Goal: Ask a question: Seek information or help from site administrators or community

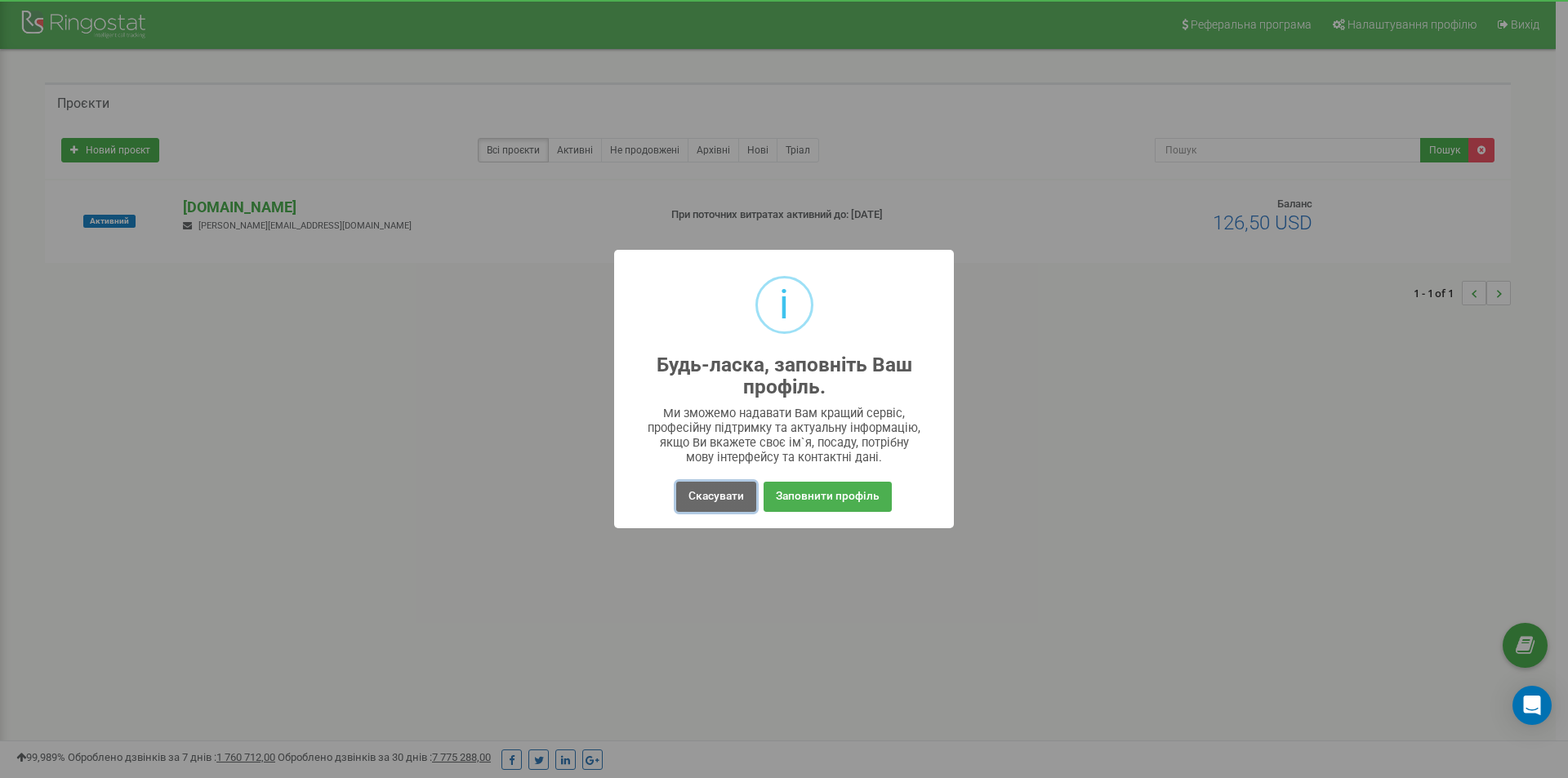
click at [698, 498] on button "Скасувати" at bounding box center [716, 497] width 80 height 30
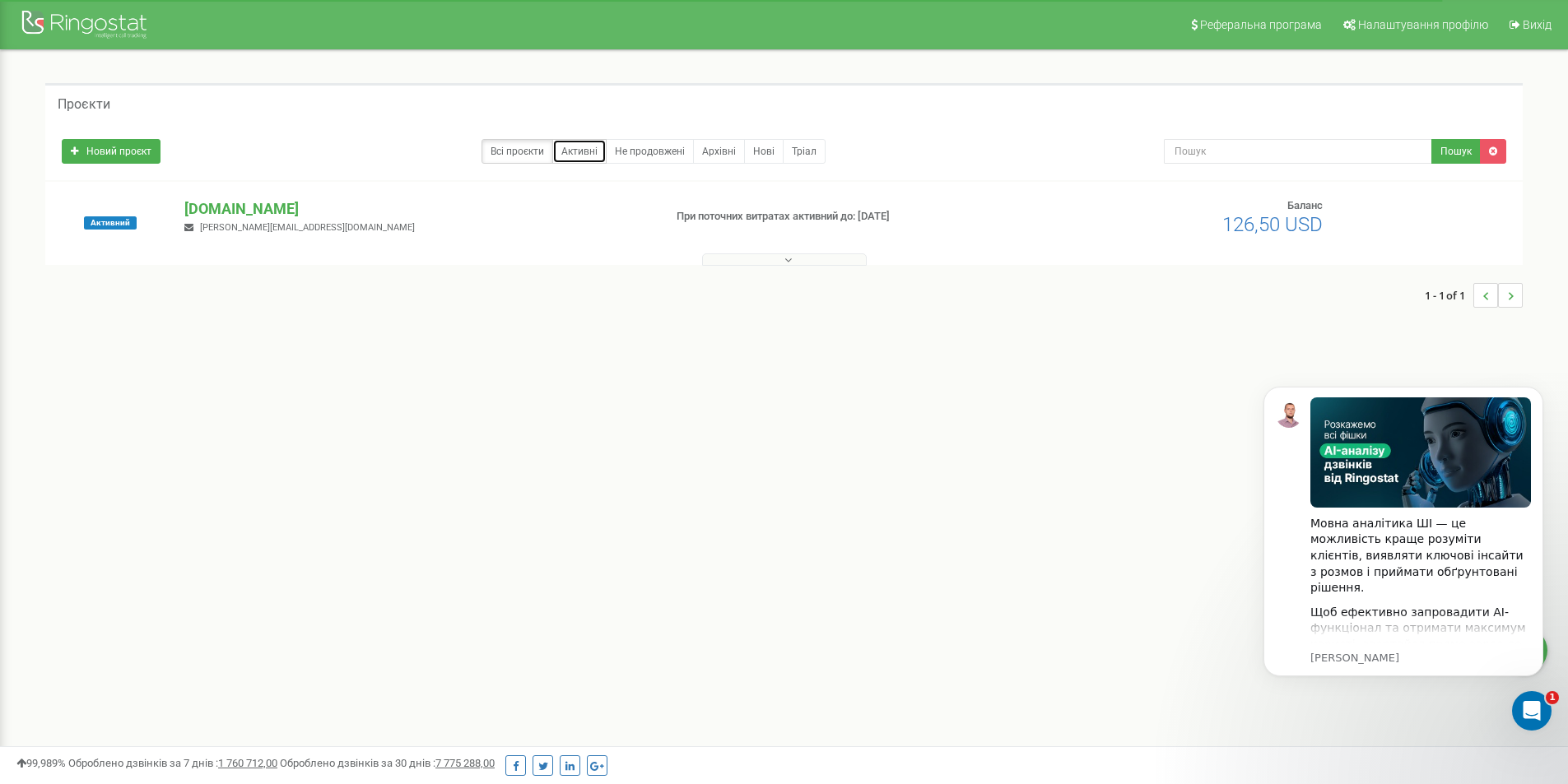
click at [588, 149] on link "Активні" at bounding box center [580, 151] width 55 height 25
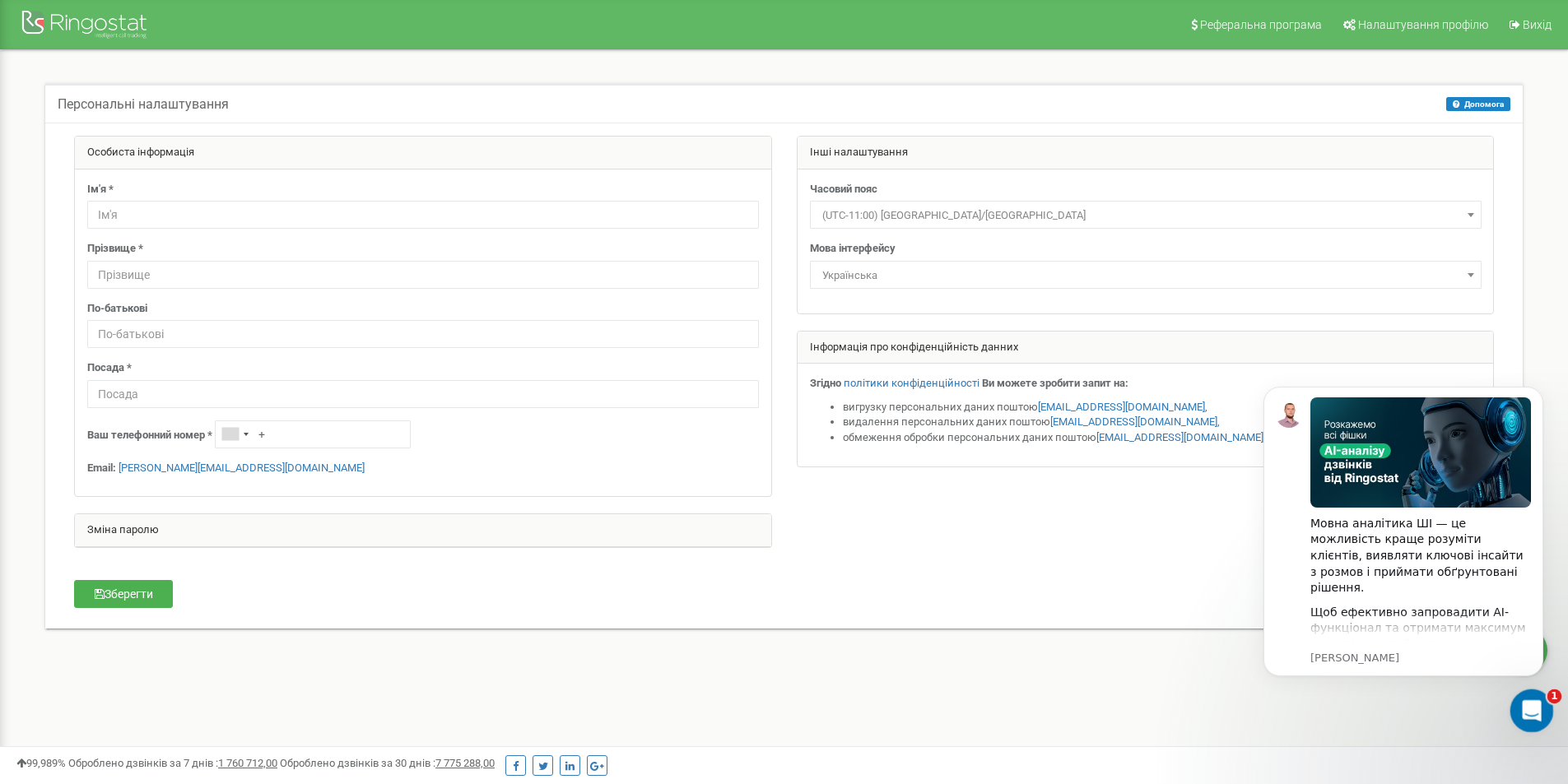
click at [1530, 710] on icon "Відкрити програму для спілкування Intercom" at bounding box center [1530, 708] width 12 height 13
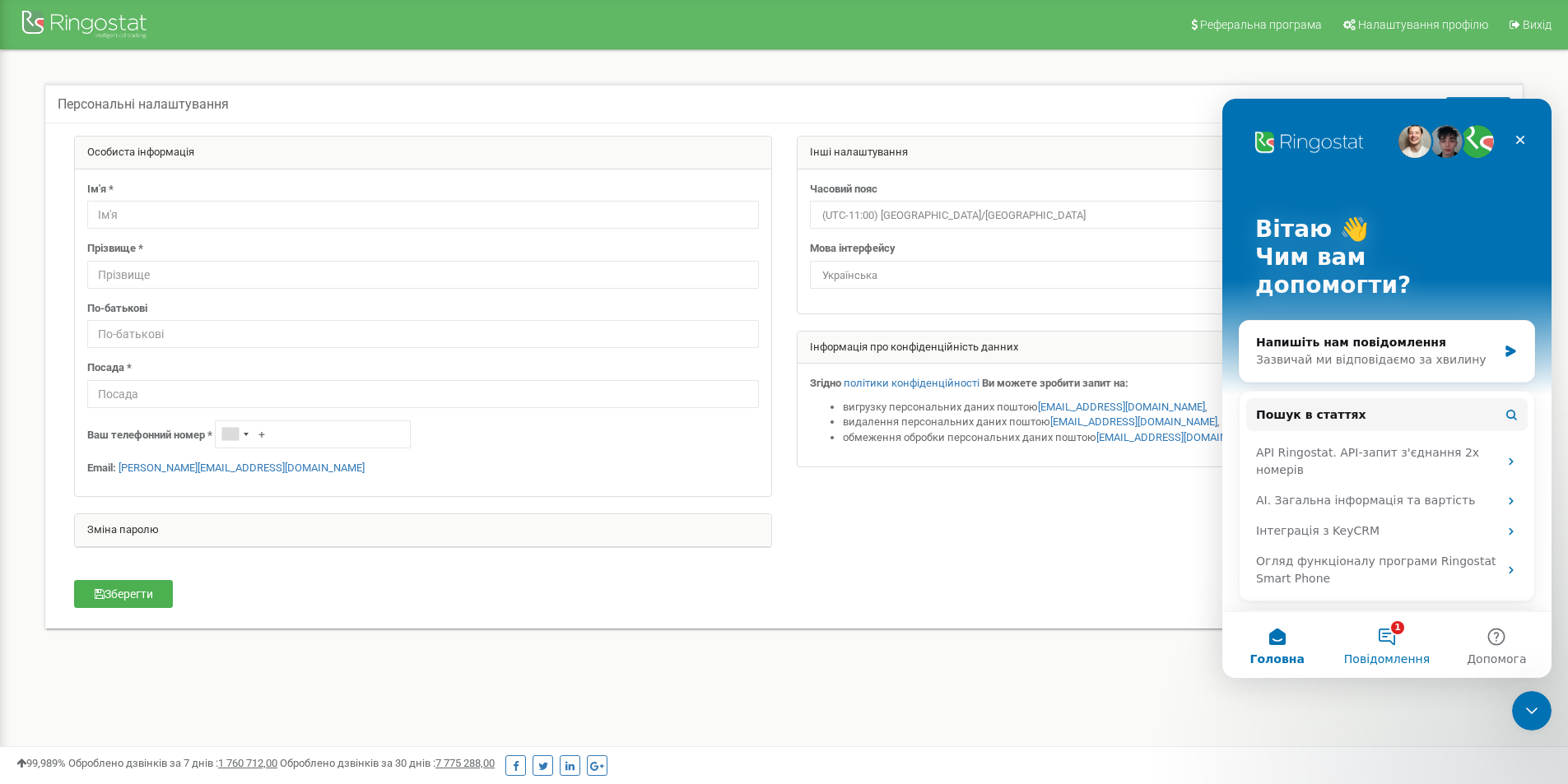
click at [1385, 638] on button "1 Повідомлення" at bounding box center [1386, 645] width 109 height 66
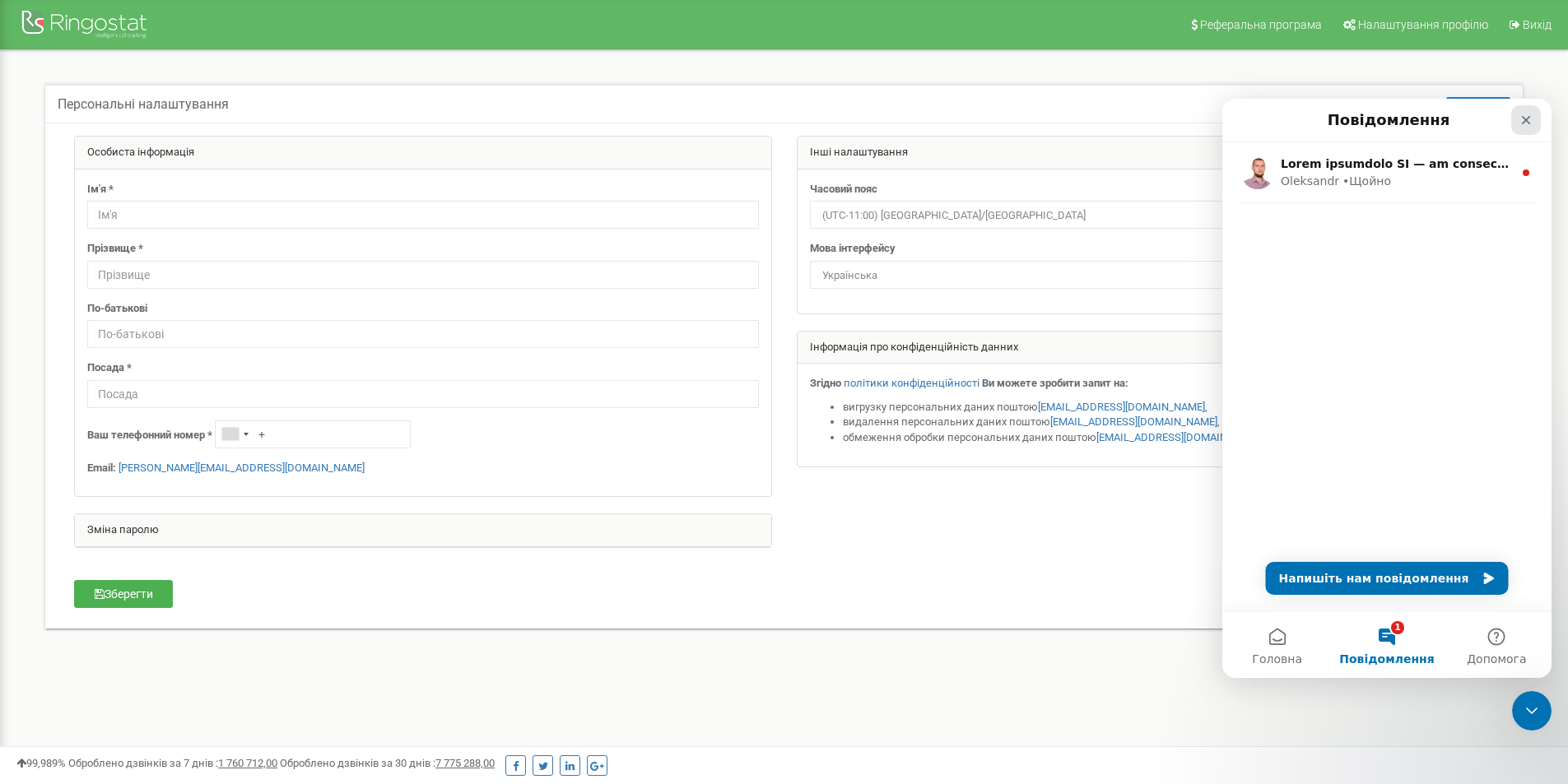
click at [1530, 120] on icon "Закрити" at bounding box center [1525, 119] width 13 height 13
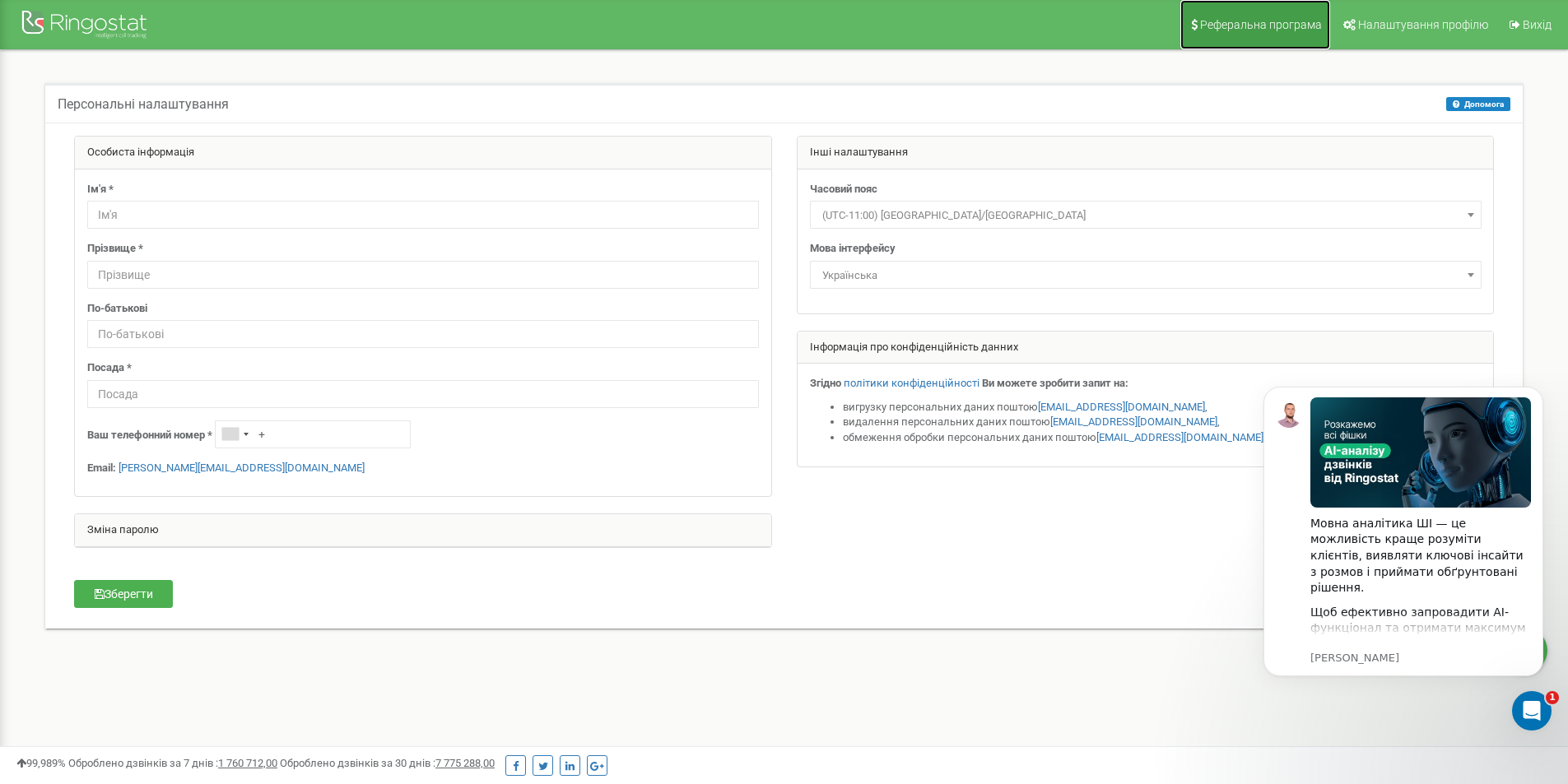
click at [1253, 28] on span "Реферальна програма" at bounding box center [1261, 24] width 122 height 13
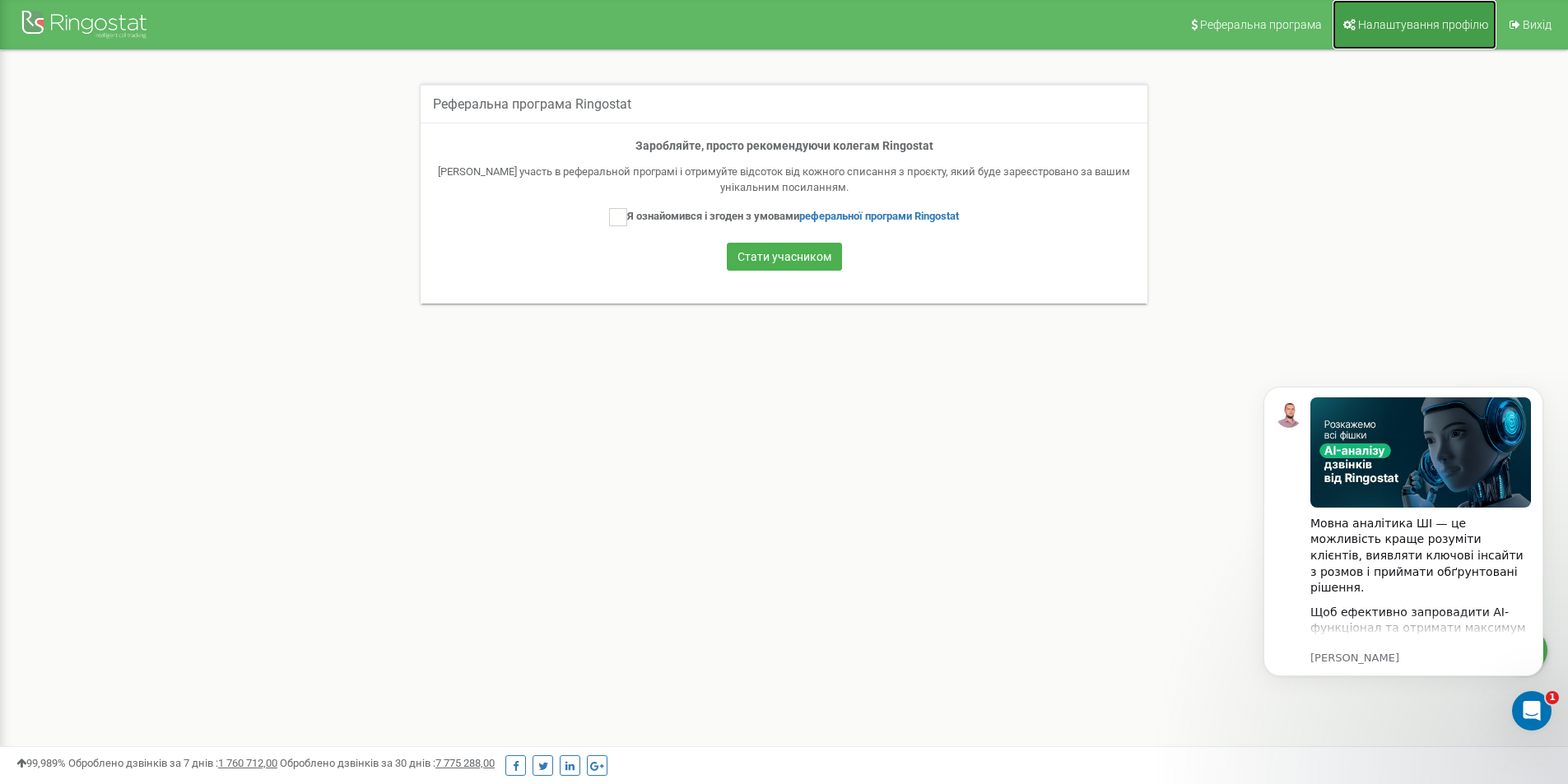
click at [1374, 26] on span "Налаштування профілю" at bounding box center [1423, 24] width 130 height 13
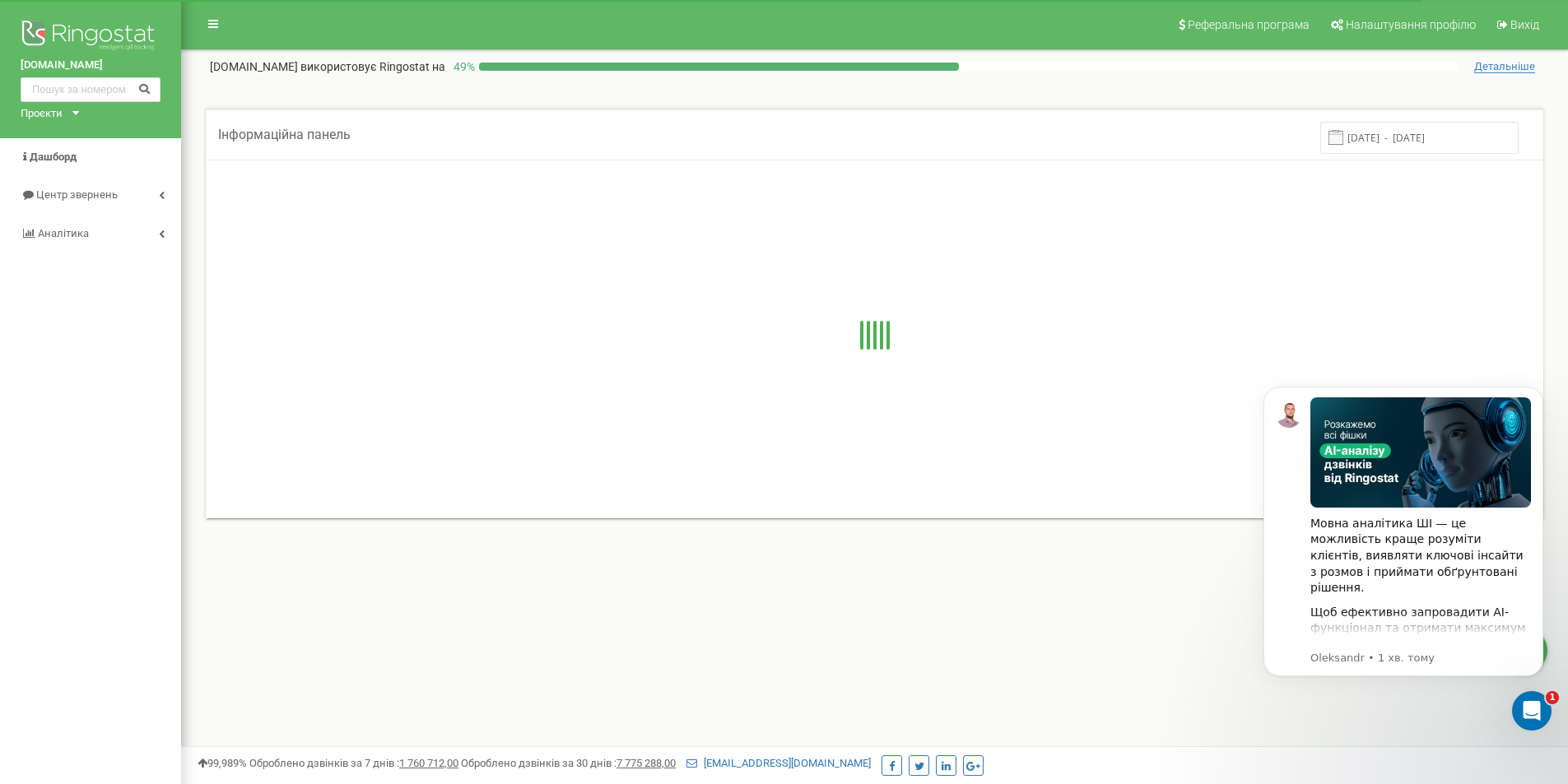
click at [1503, 63] on span "Детальніше" at bounding box center [1504, 66] width 61 height 13
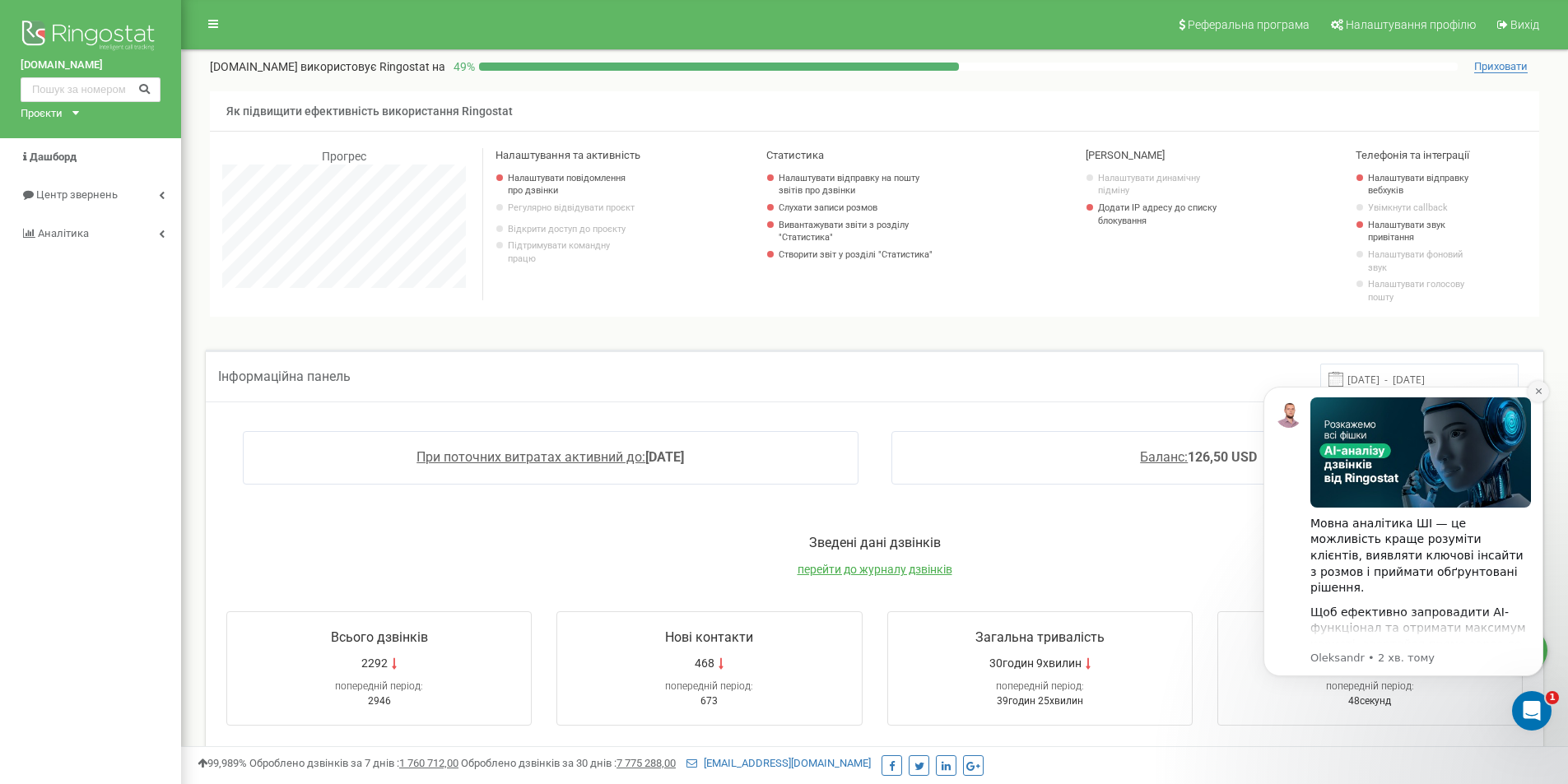
click at [1539, 396] on icon "Dismiss notification" at bounding box center [1539, 391] width 9 height 9
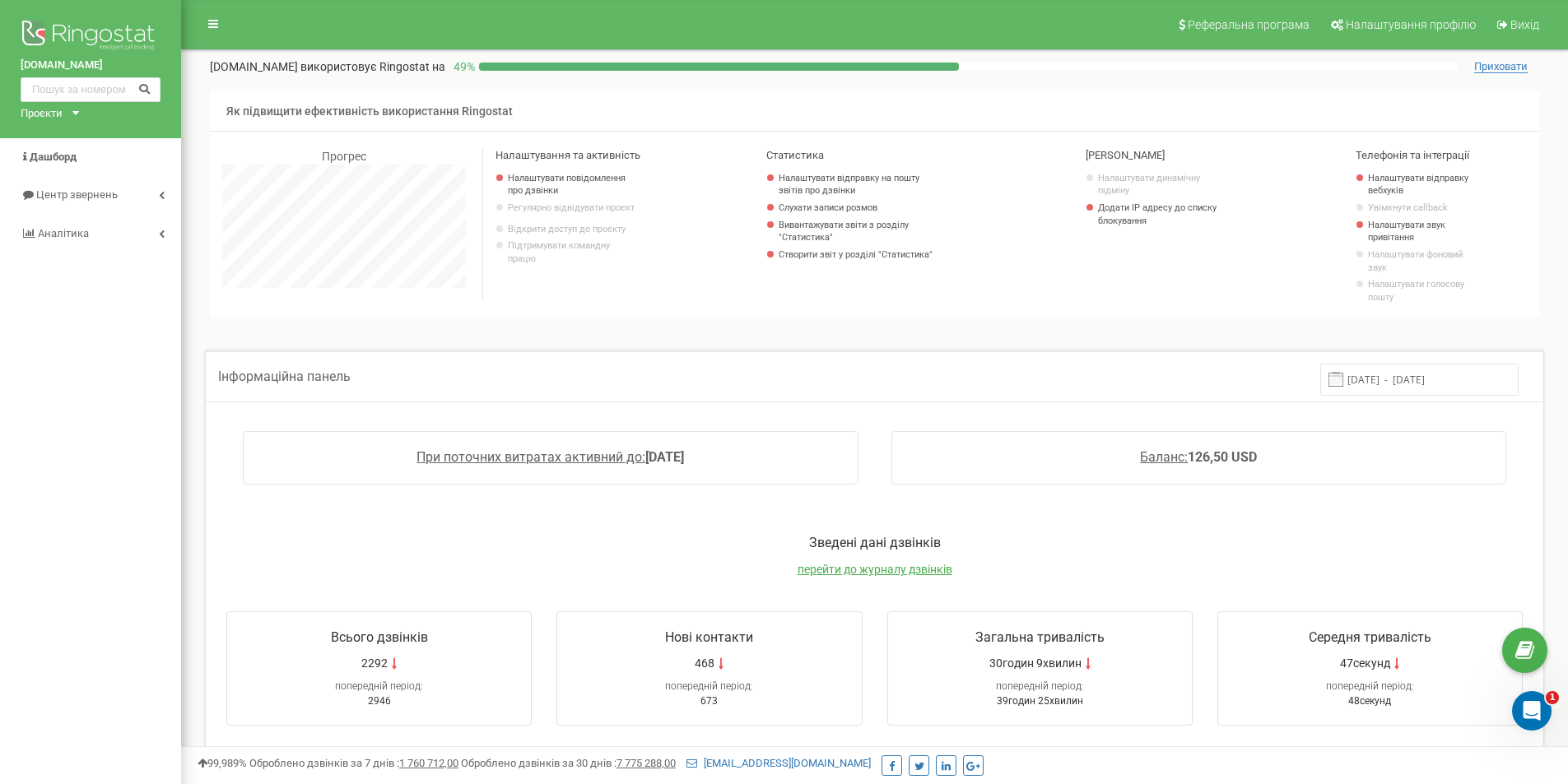
click at [74, 107] on div "vambud.com.ua Проєкти vambud.com.ua" at bounding box center [90, 69] width 181 height 138
click at [77, 113] on icon at bounding box center [76, 113] width 7 height 4
click at [65, 132] on link "[DOMAIN_NAME]" at bounding box center [68, 132] width 75 height 9
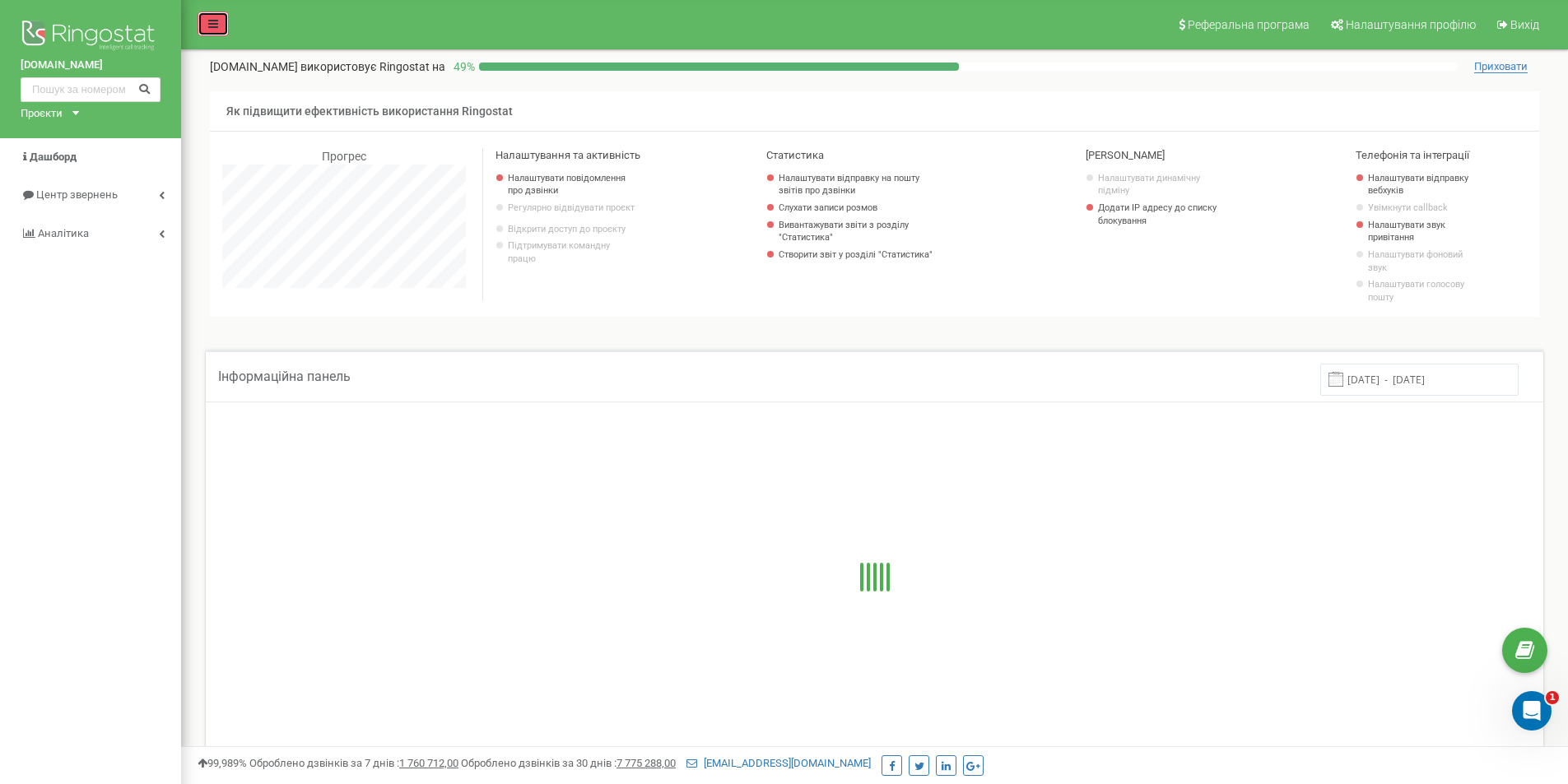
click at [214, 23] on icon at bounding box center [213, 24] width 10 height 12
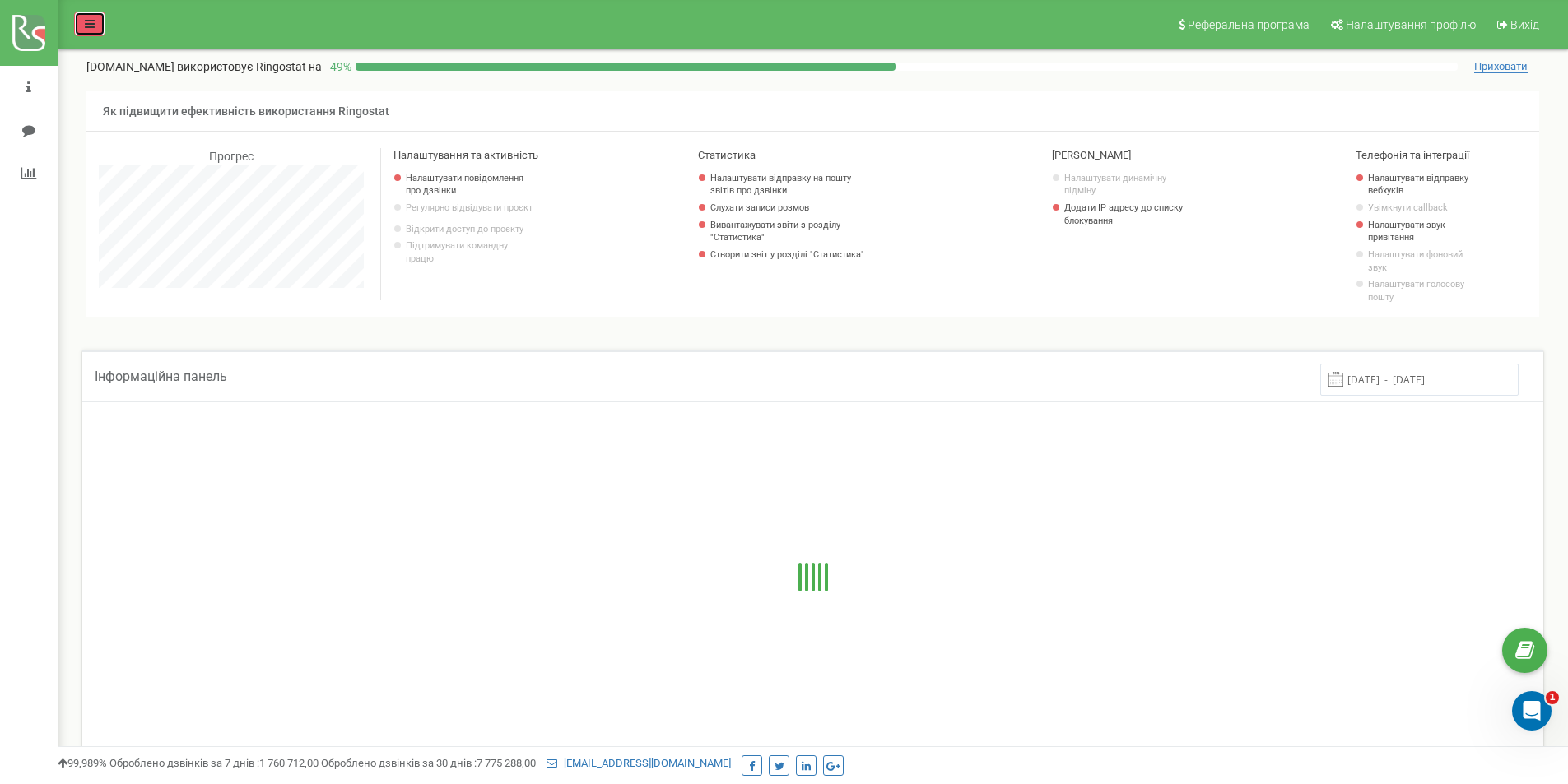
scroll to position [821750, 821675]
click at [78, 19] on link at bounding box center [90, 24] width 32 height 25
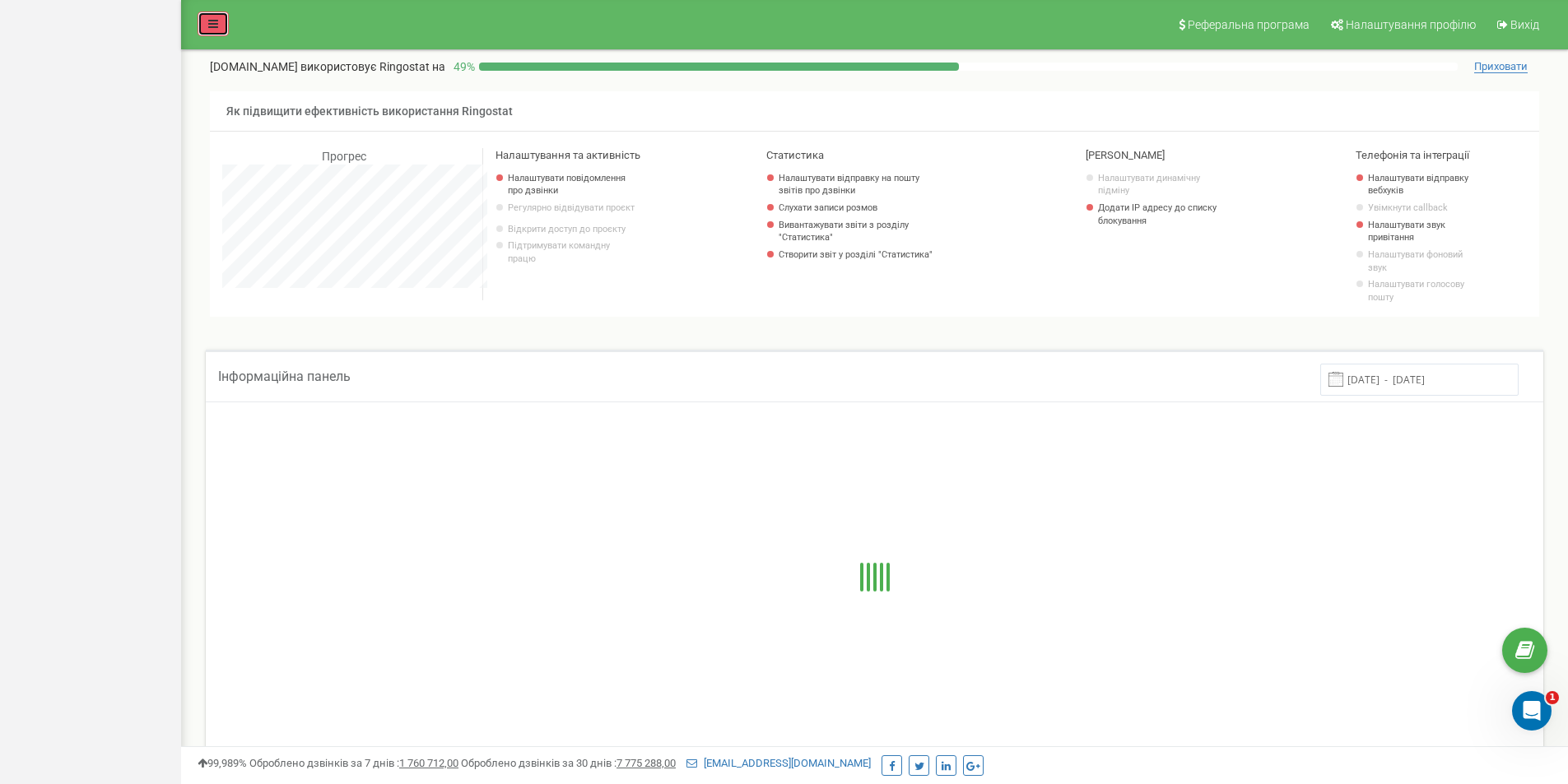
scroll to position [821750, 821798]
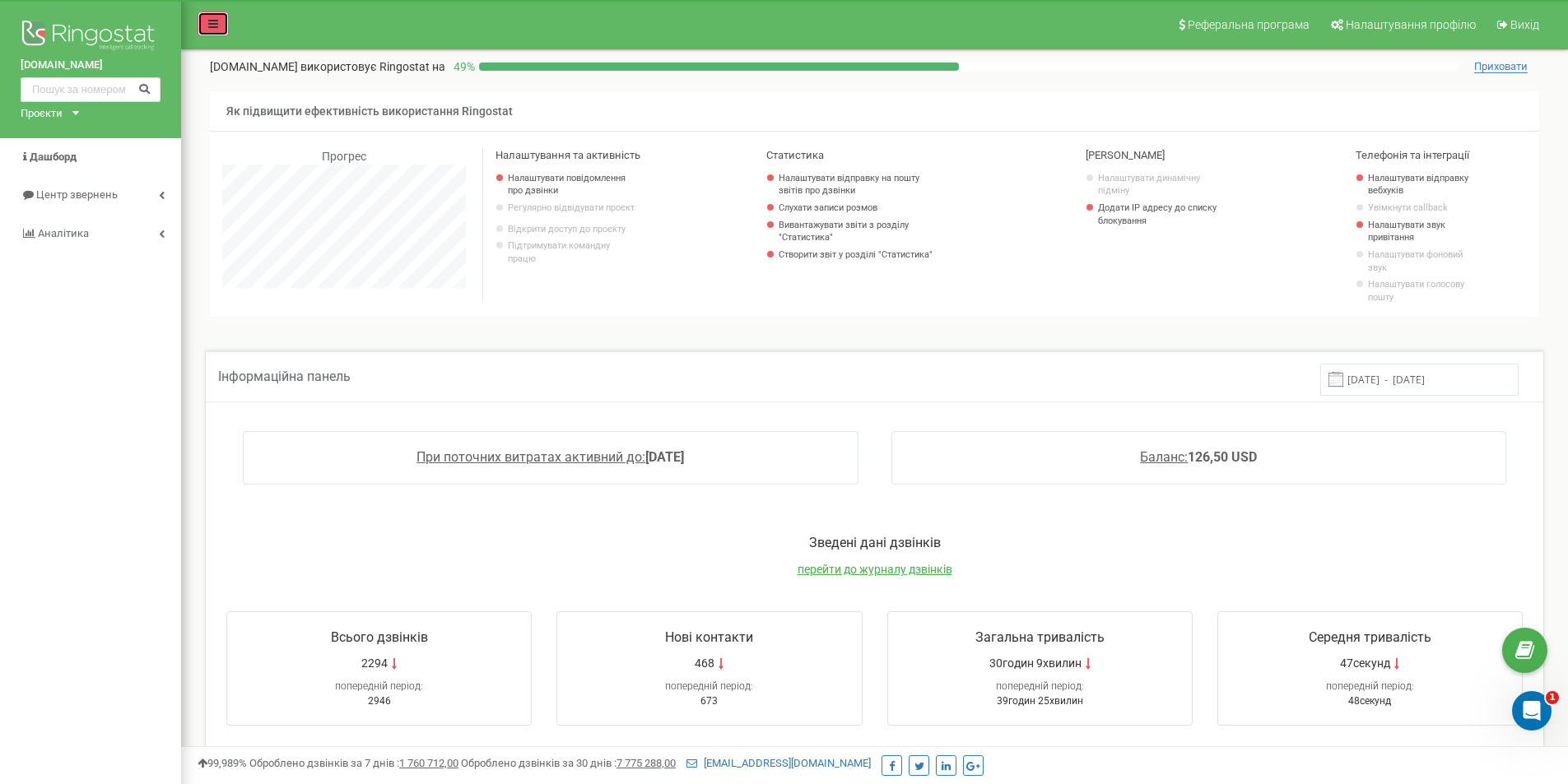
click at [213, 30] on link at bounding box center [213, 24] width 32 height 25
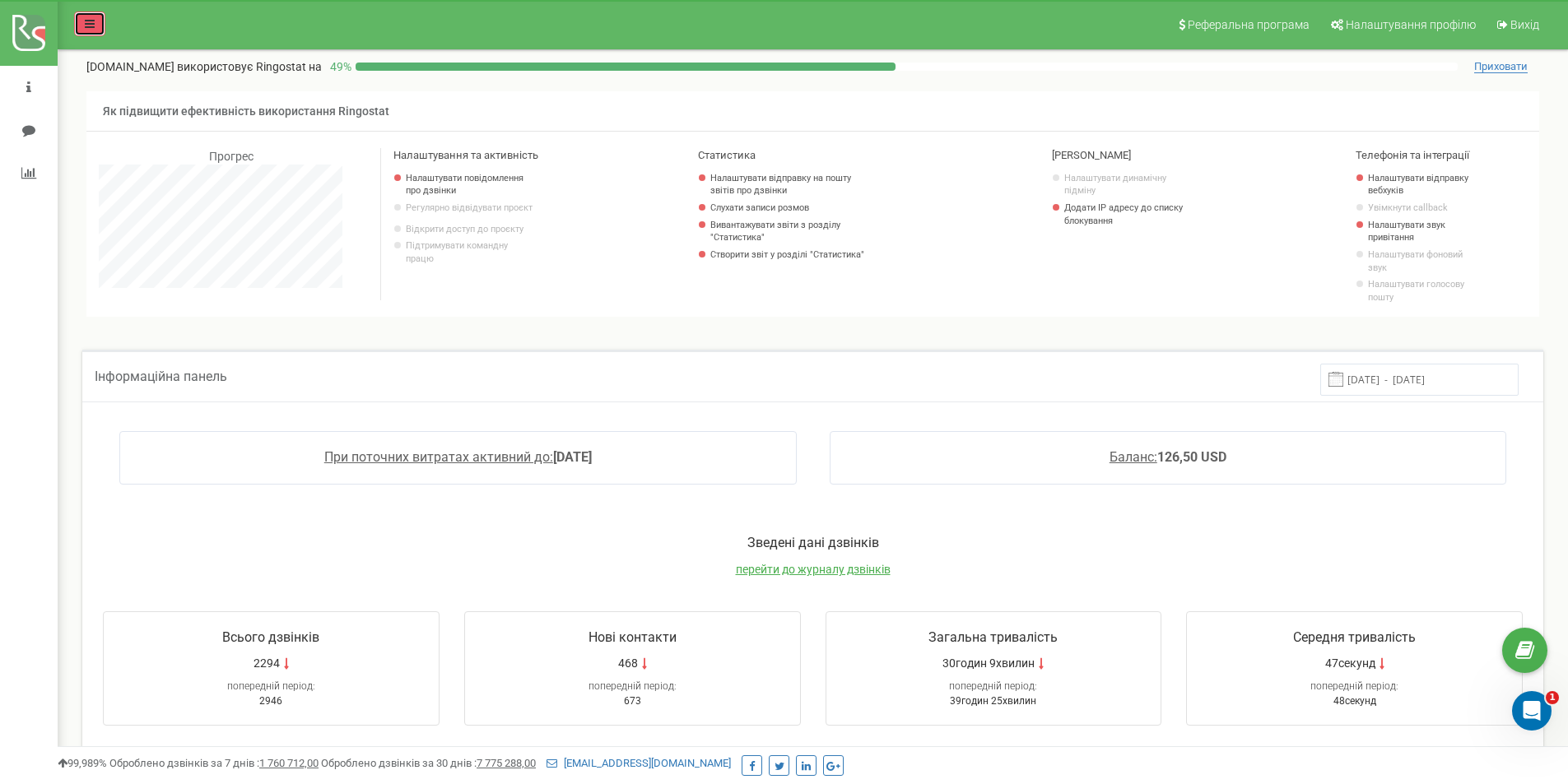
scroll to position [987, 1511]
click at [82, 29] on link at bounding box center [90, 24] width 32 height 25
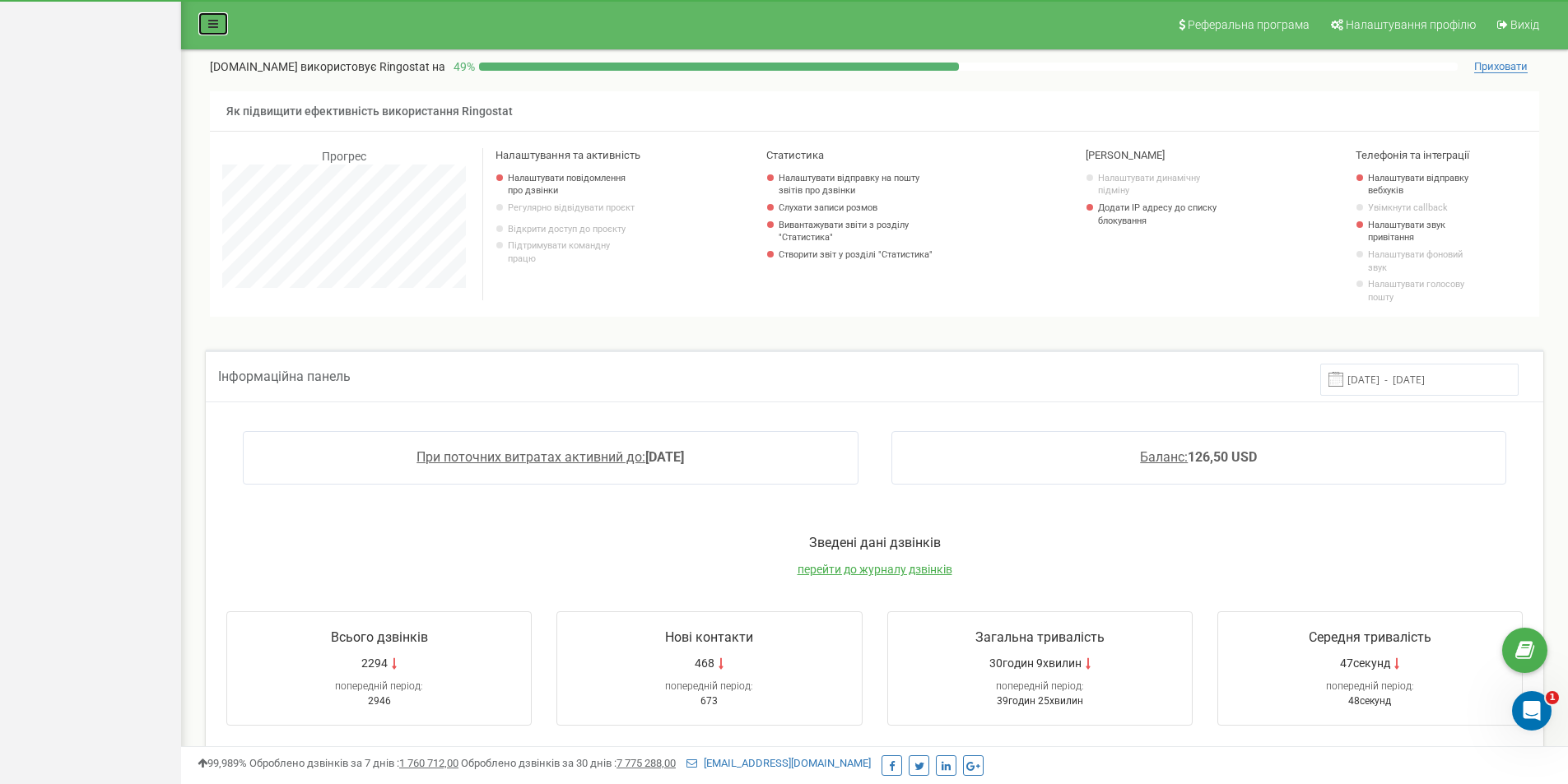
scroll to position [821750, 821798]
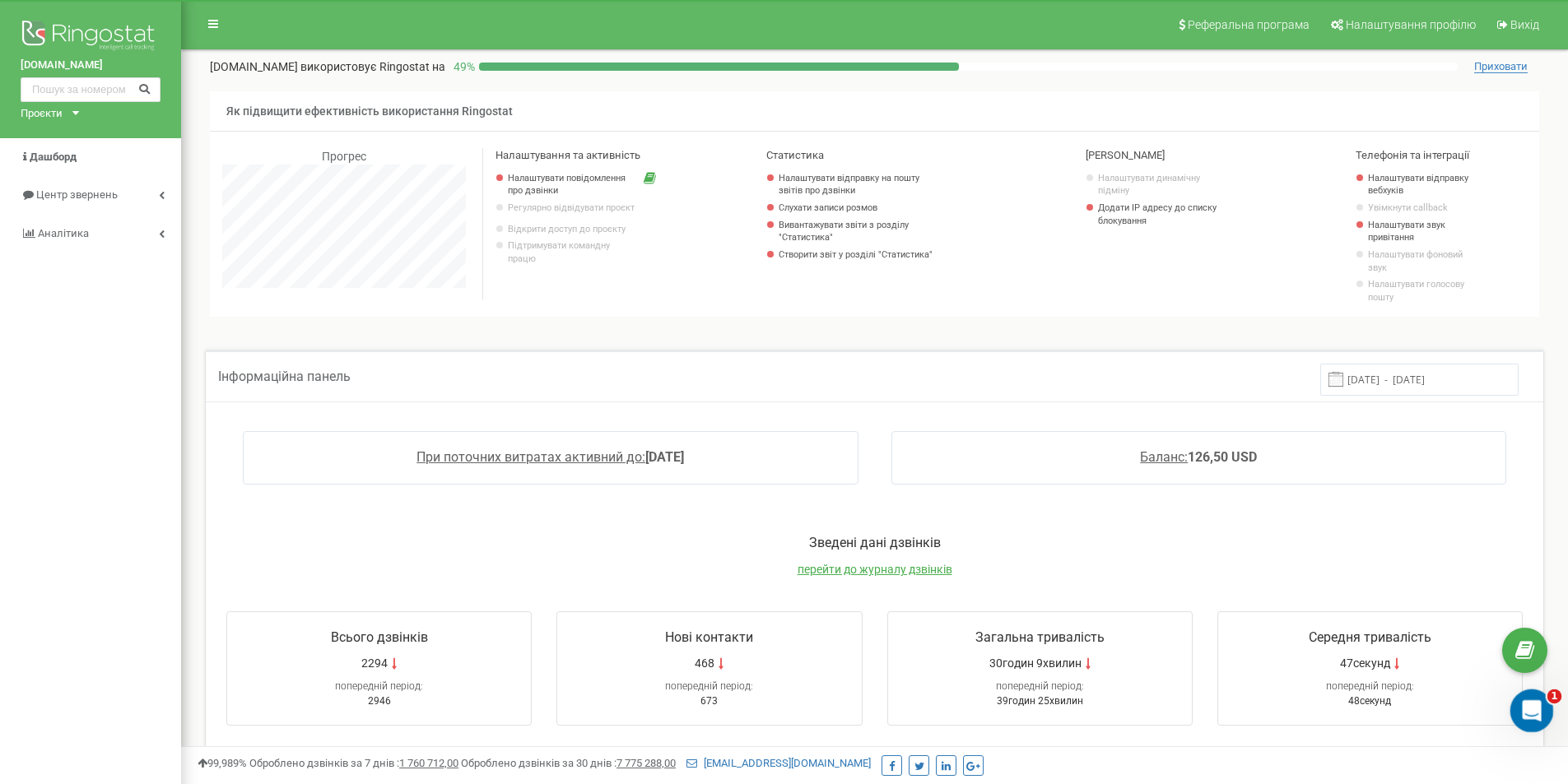
click at [1514, 723] on div "Відкрити програму для спілкування Intercom" at bounding box center [1530, 708] width 39 height 39
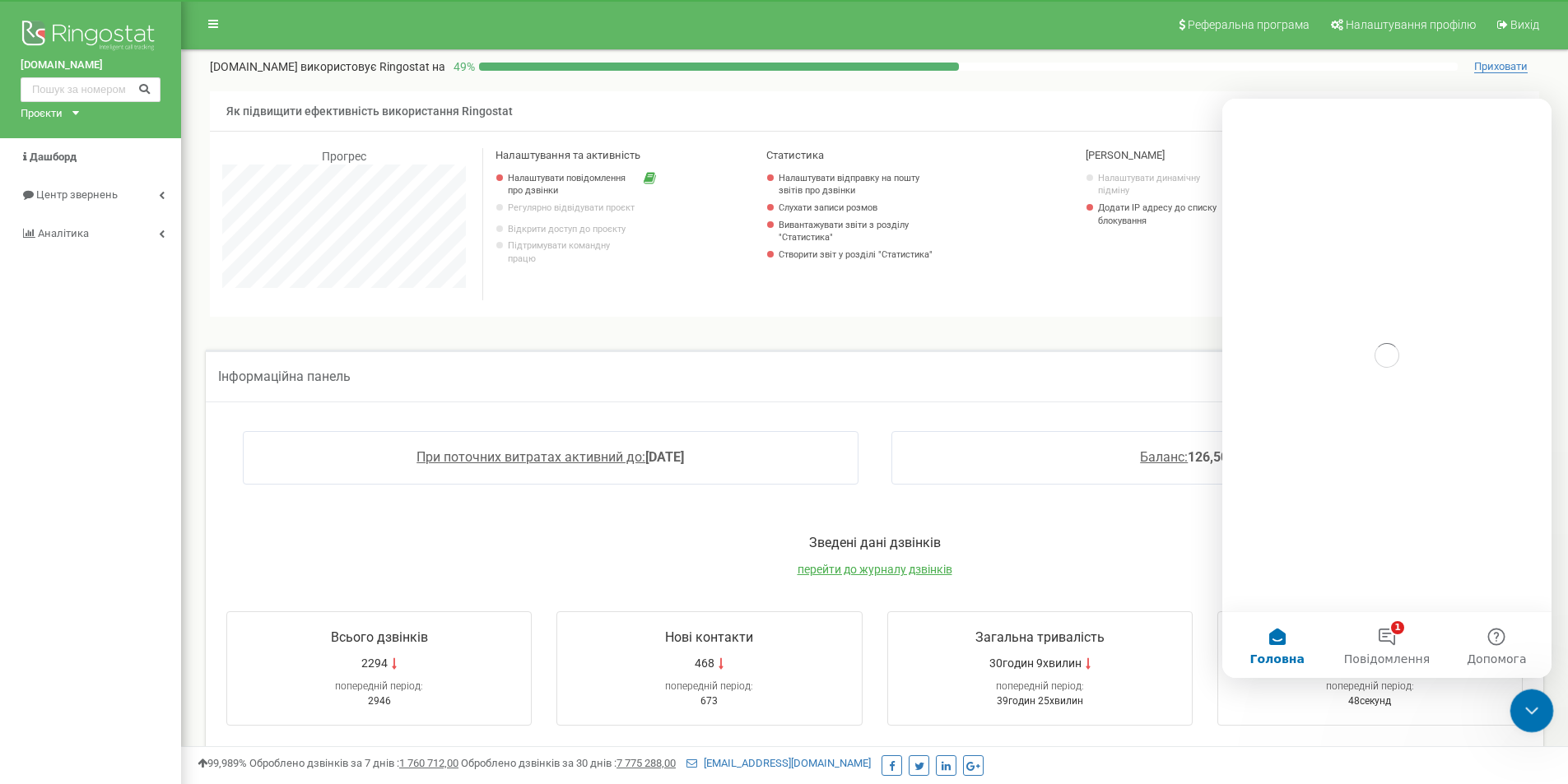
scroll to position [0, 0]
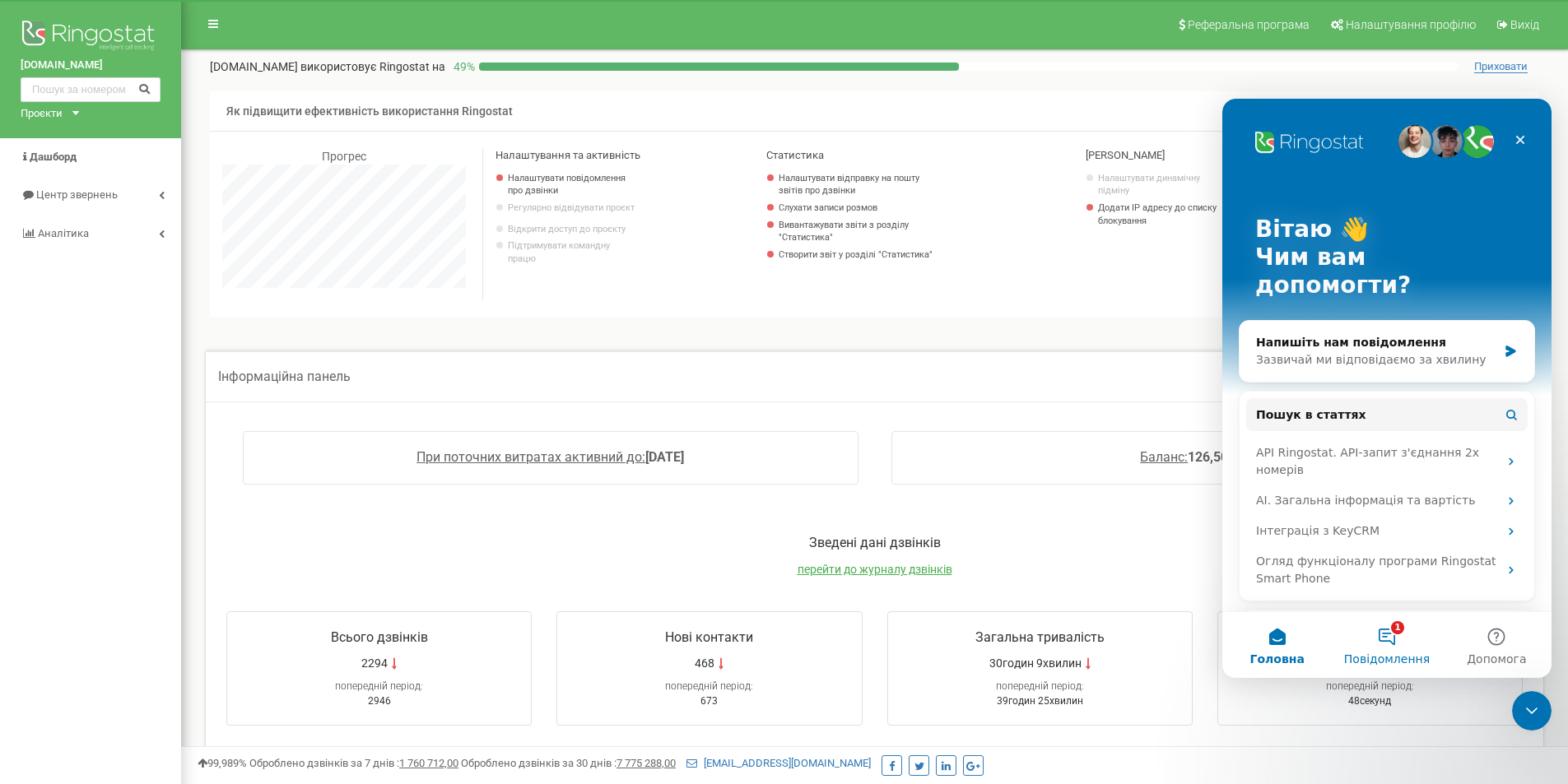
click at [1384, 636] on button "1 Повідомлення" at bounding box center [1386, 645] width 109 height 66
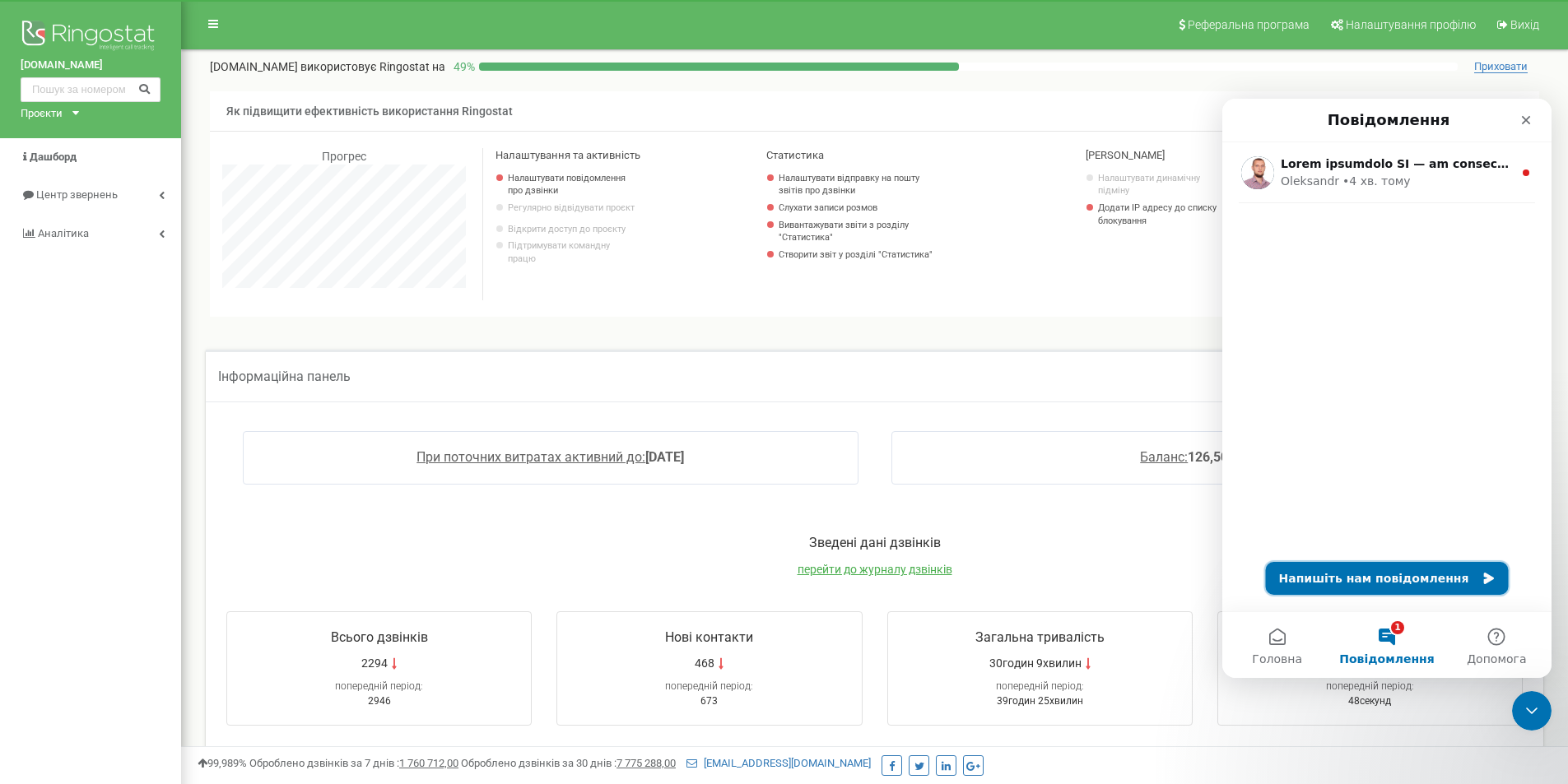
click at [1379, 572] on button "Напишіть нам повідомлення" at bounding box center [1387, 578] width 243 height 33
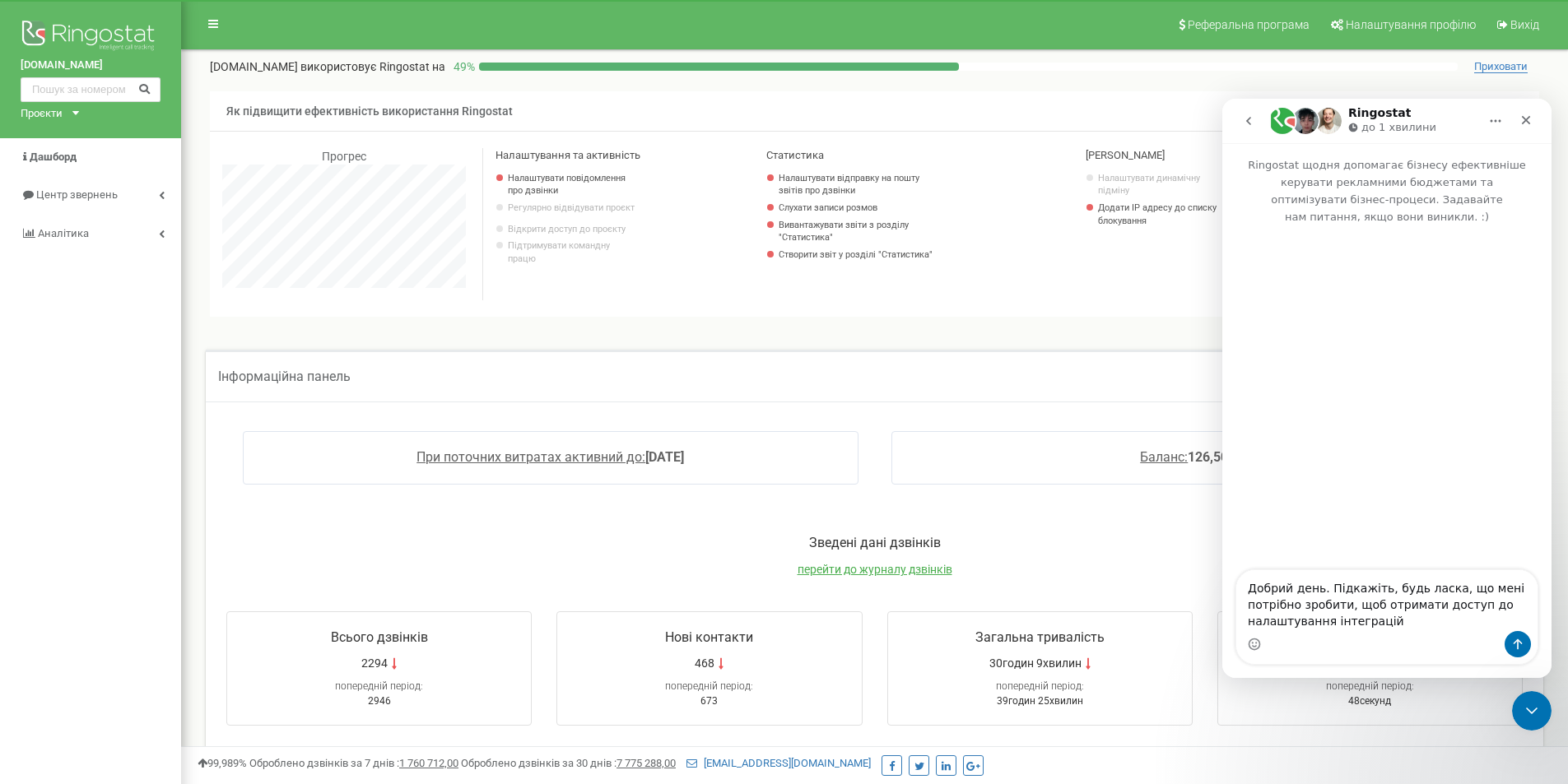
type textarea "Добрий день. Підкажіть, будь ласка, що мені потрібно зробити, щоб отримати дост…"
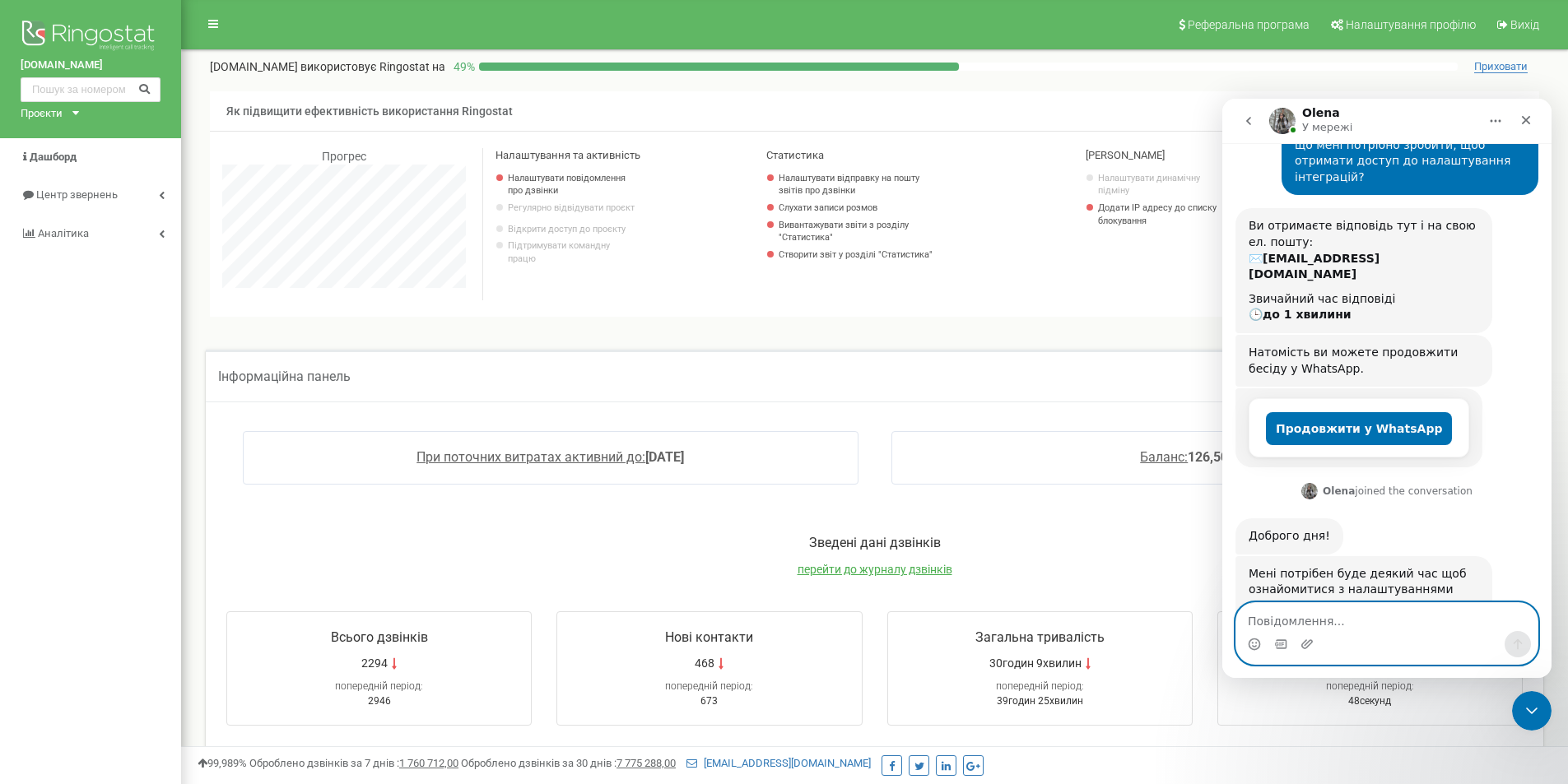
scroll to position [189, 0]
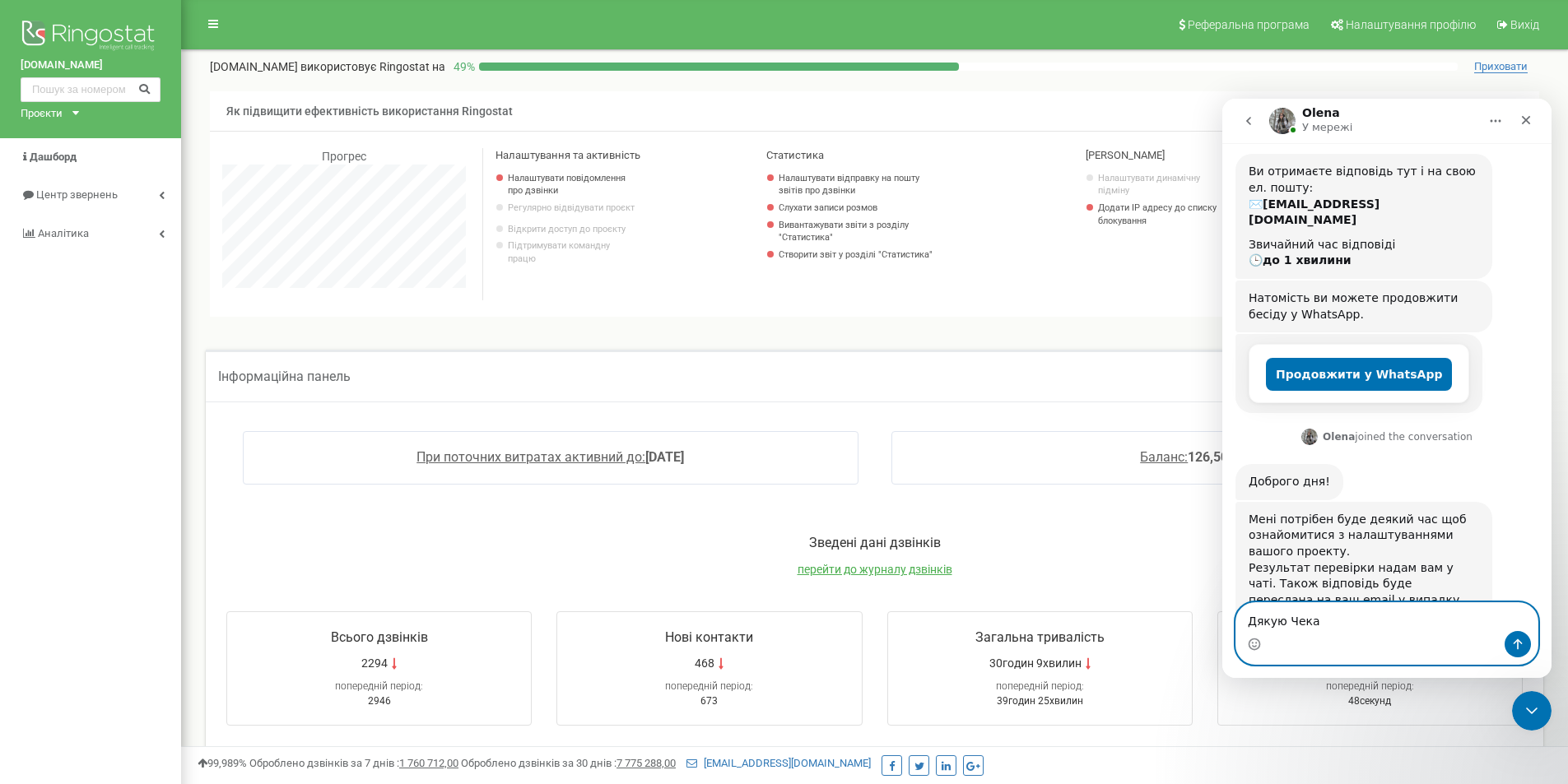
type textarea "Дякую Чекаю"
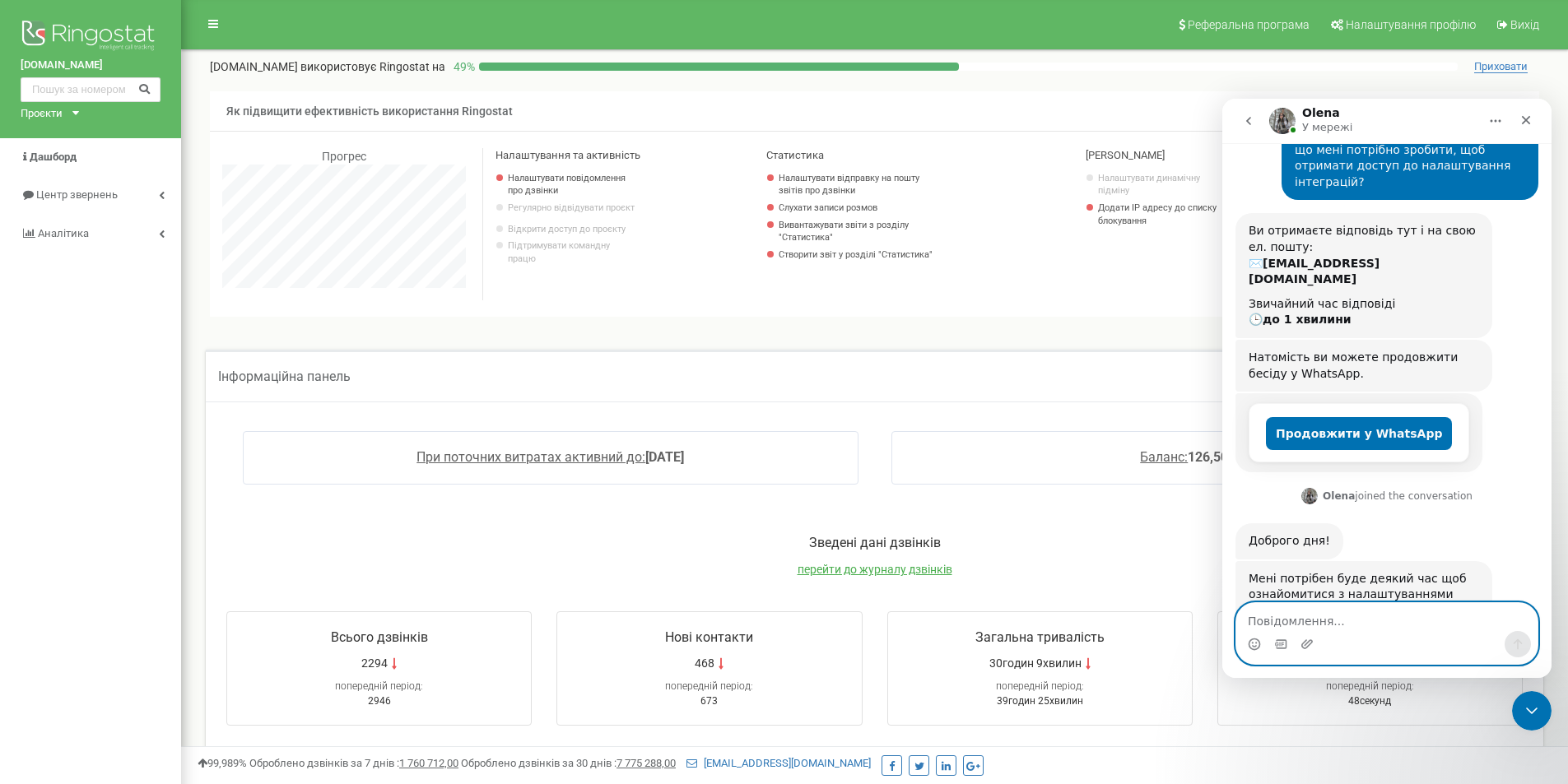
scroll to position [0, 0]
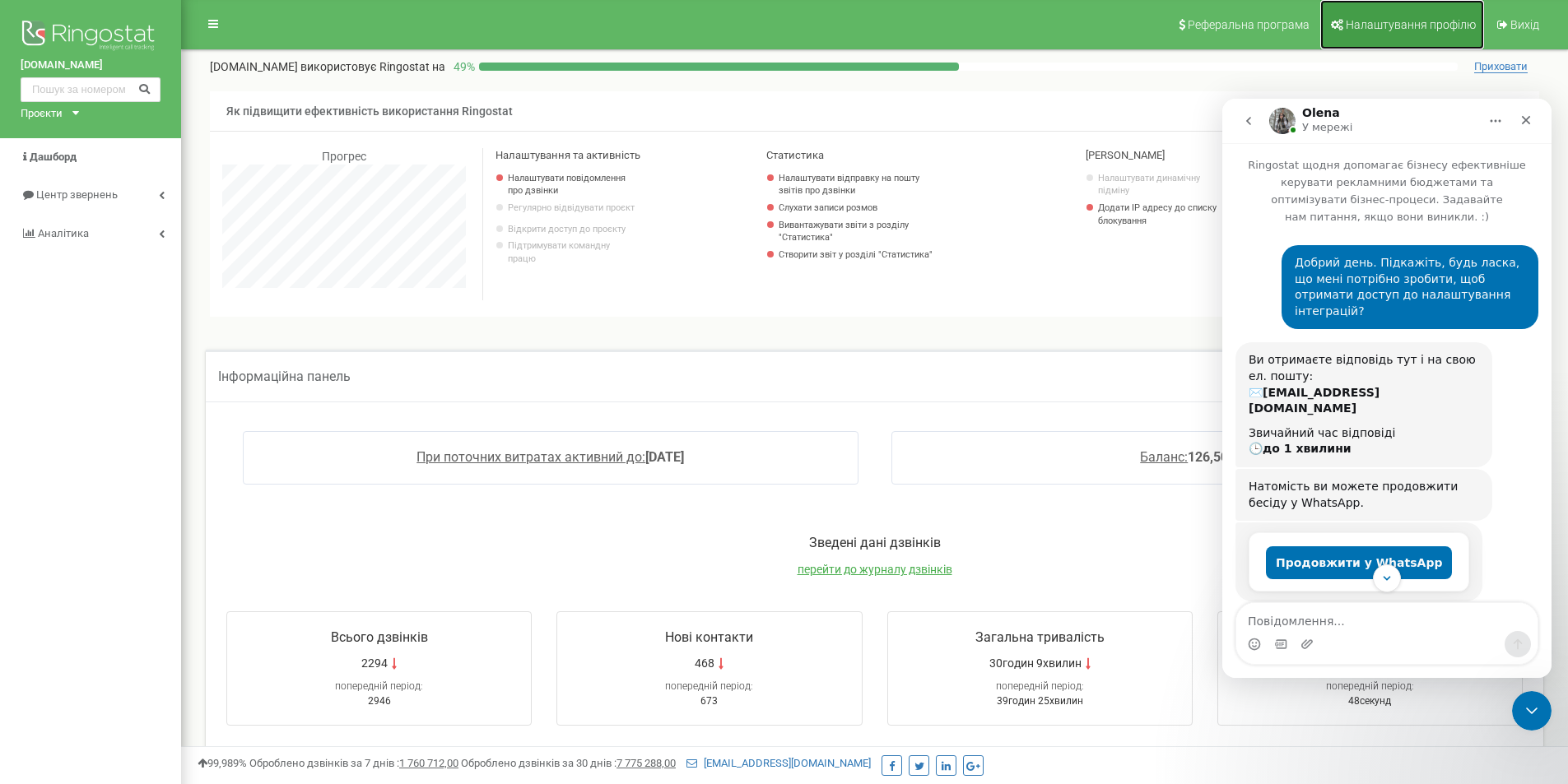
click at [1390, 18] on span "Налаштування профілю" at bounding box center [1411, 24] width 130 height 13
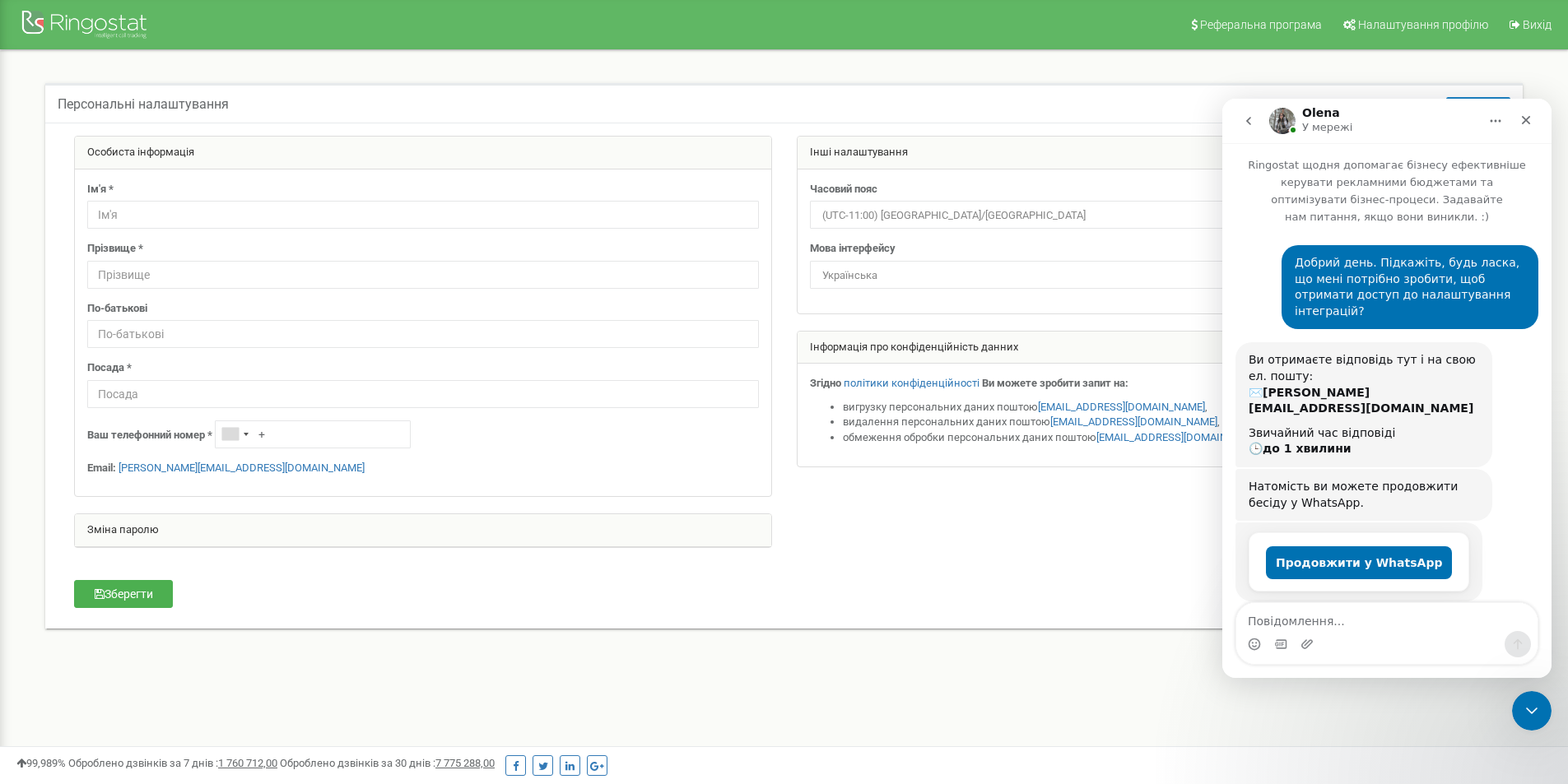
scroll to position [238, 0]
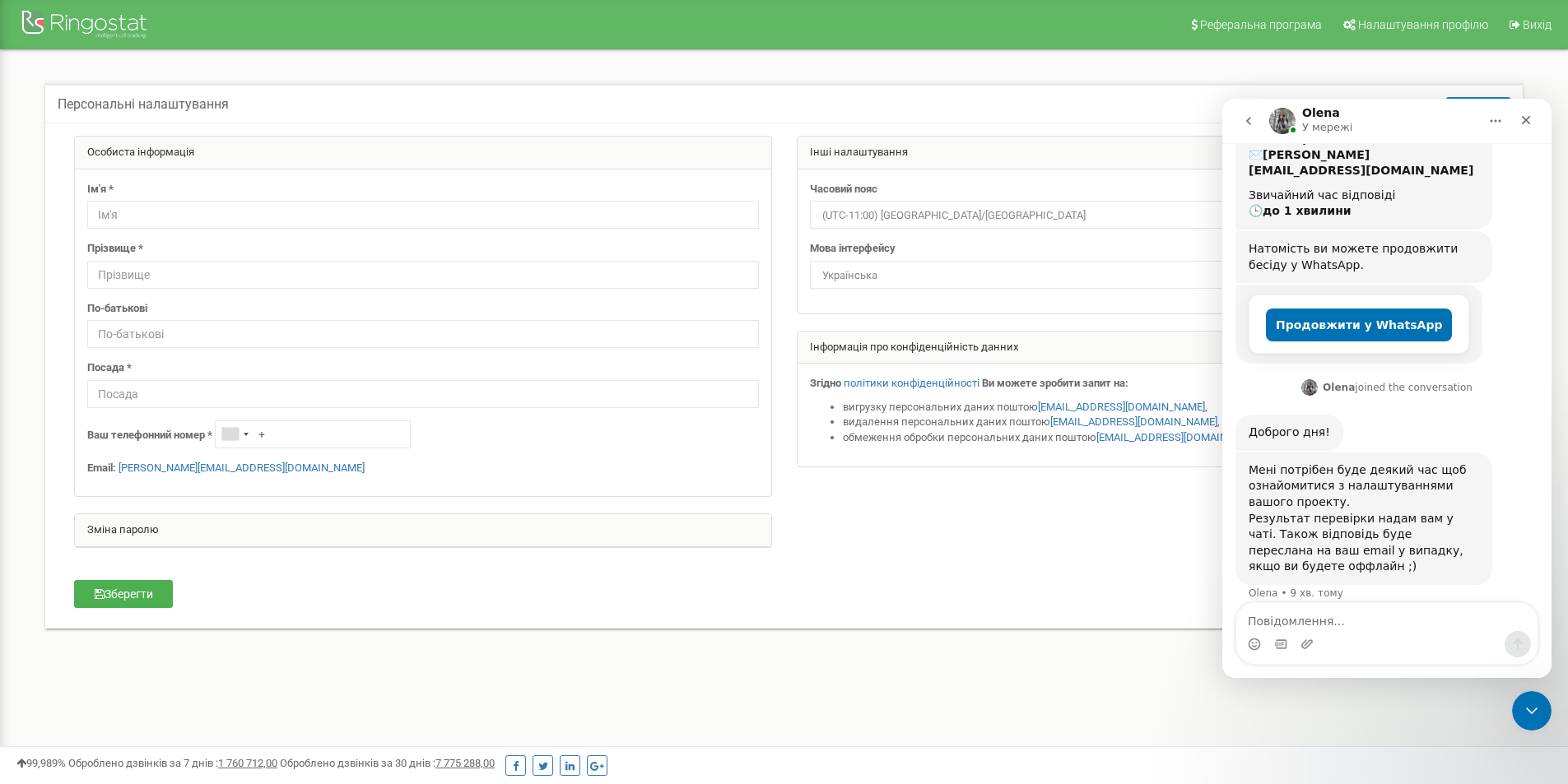
click at [895, 519] on div at bounding box center [784, 350] width 1445 height 428
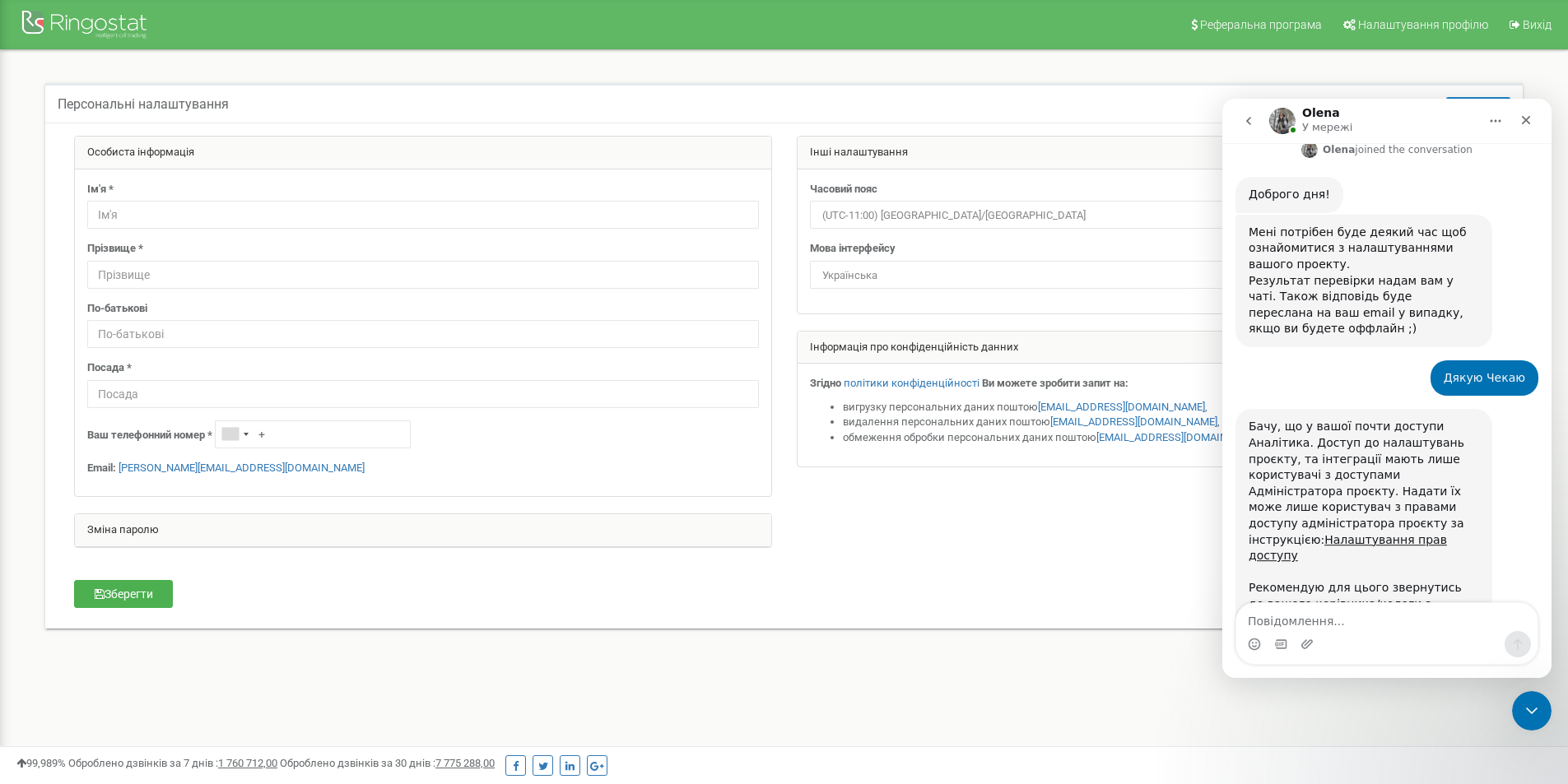
scroll to position [485, 0]
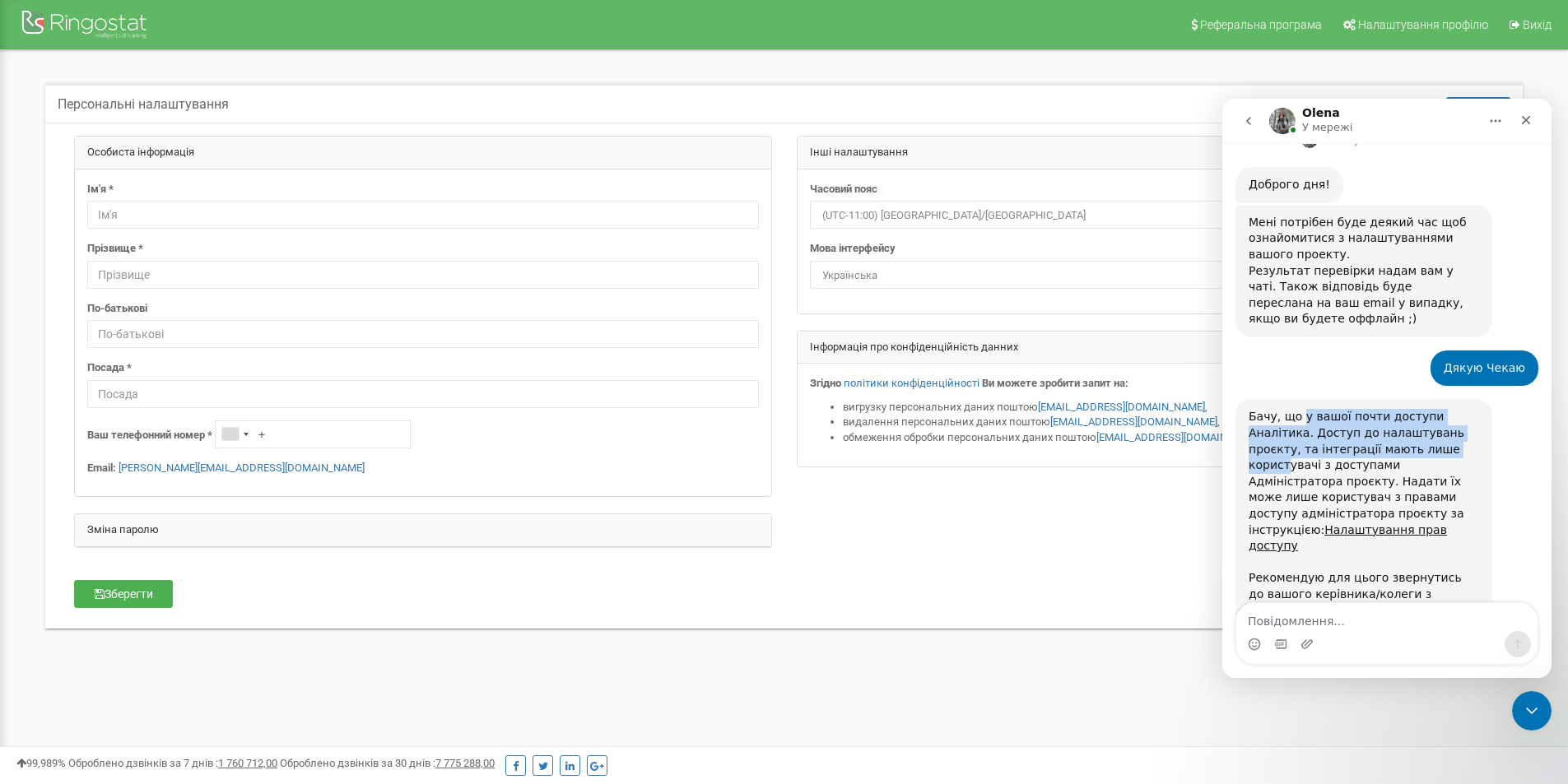
drag, startPoint x: 1298, startPoint y: 354, endPoint x: 1407, endPoint y: 384, distance: 113.1
click at [1407, 409] on div "Бачу, що у вашої почти доступи Аналітика. Доступ до налаштувань проєкту, та інт…" at bounding box center [1364, 521] width 230 height 225
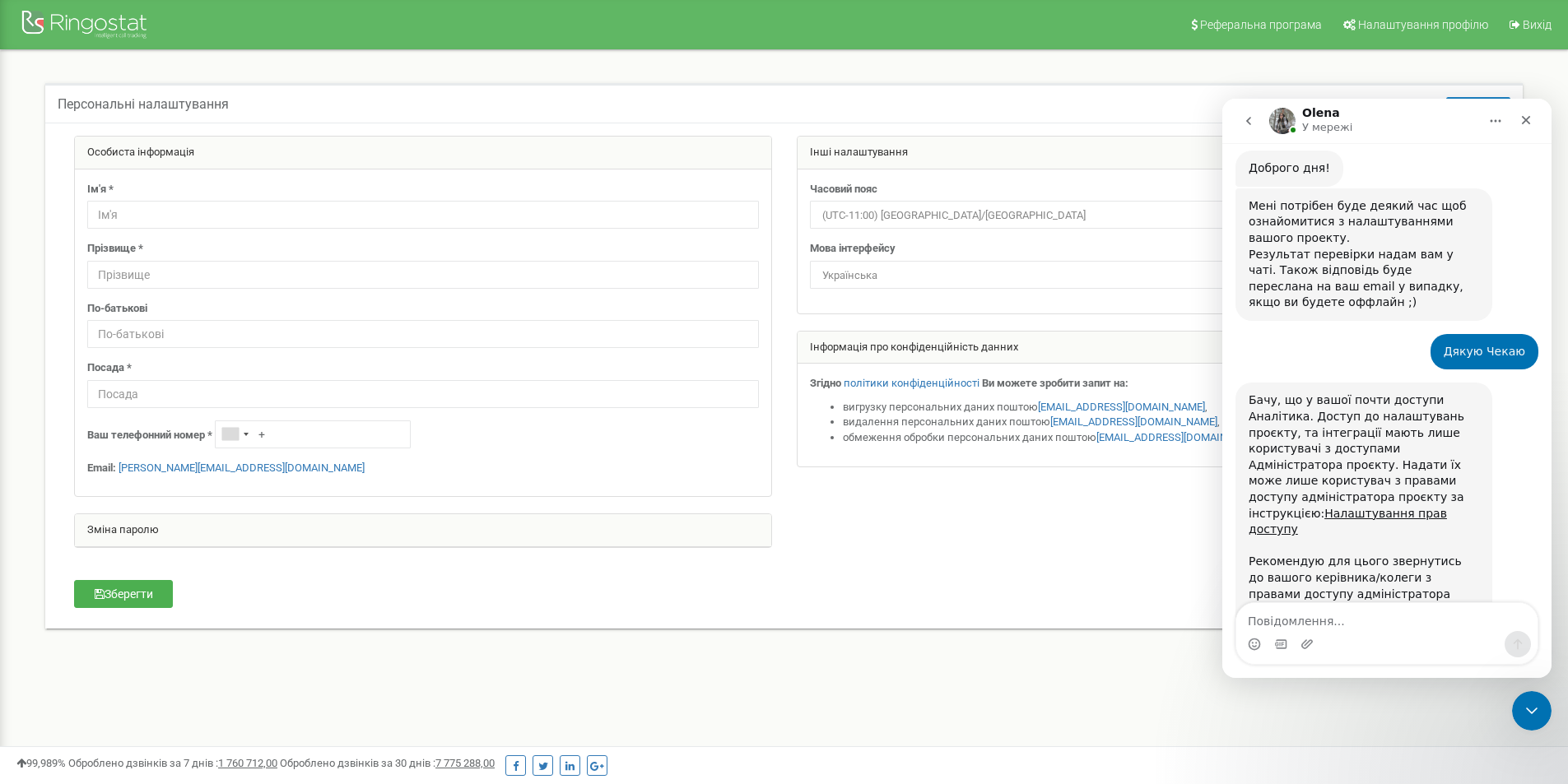
click at [1307, 392] on div "Бачу, що у вашої почти доступи Аналітика. Доступ до налаштувань проєкту, та інт…" at bounding box center [1364, 505] width 230 height 225
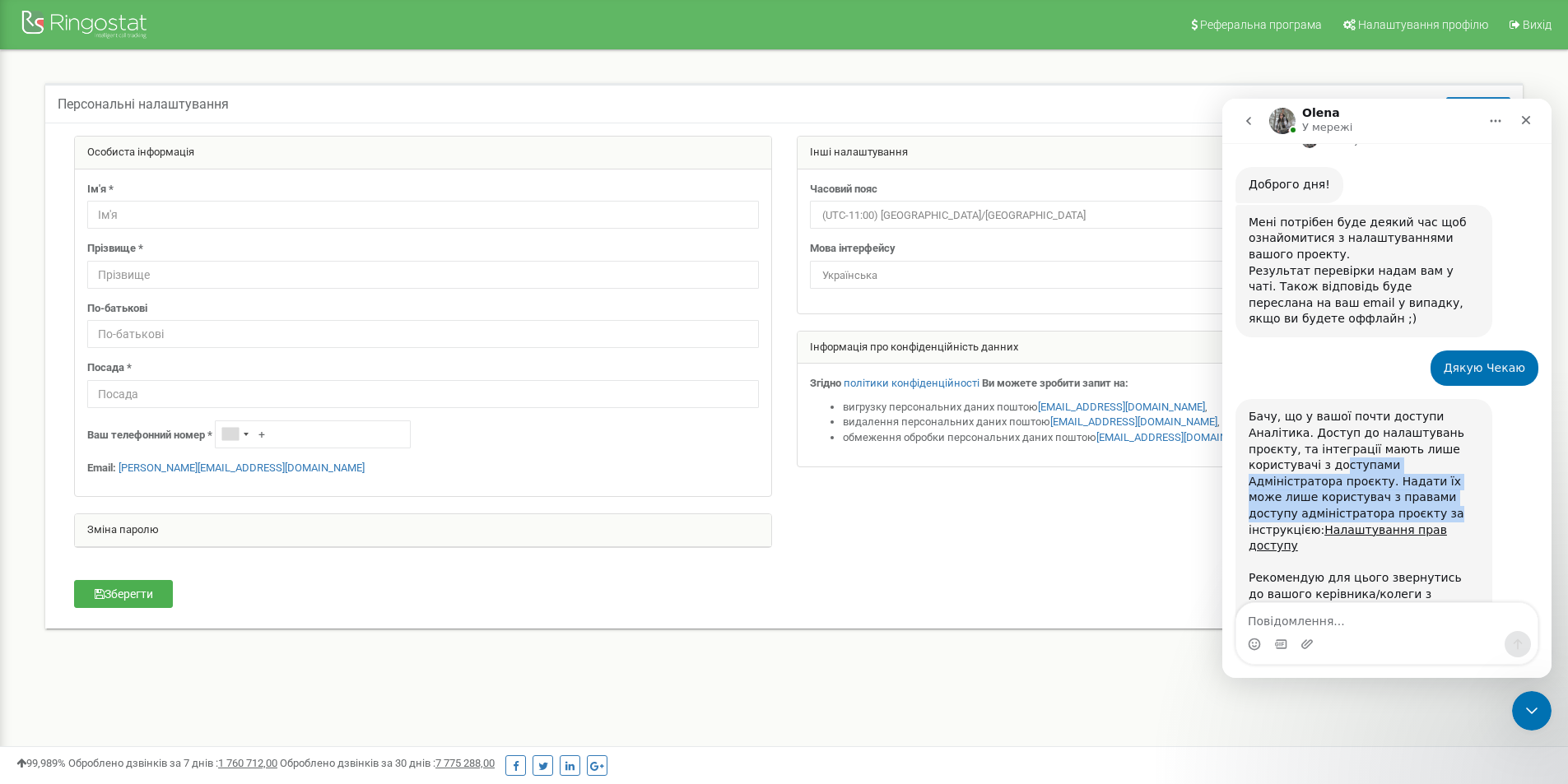
drag, startPoint x: 1262, startPoint y: 403, endPoint x: 1431, endPoint y: 427, distance: 170.7
click at [1431, 427] on div "Бачу, що у вашої почти доступи Аналітика. Доступ до налаштувань проєкту, та інт…" at bounding box center [1364, 521] width 230 height 225
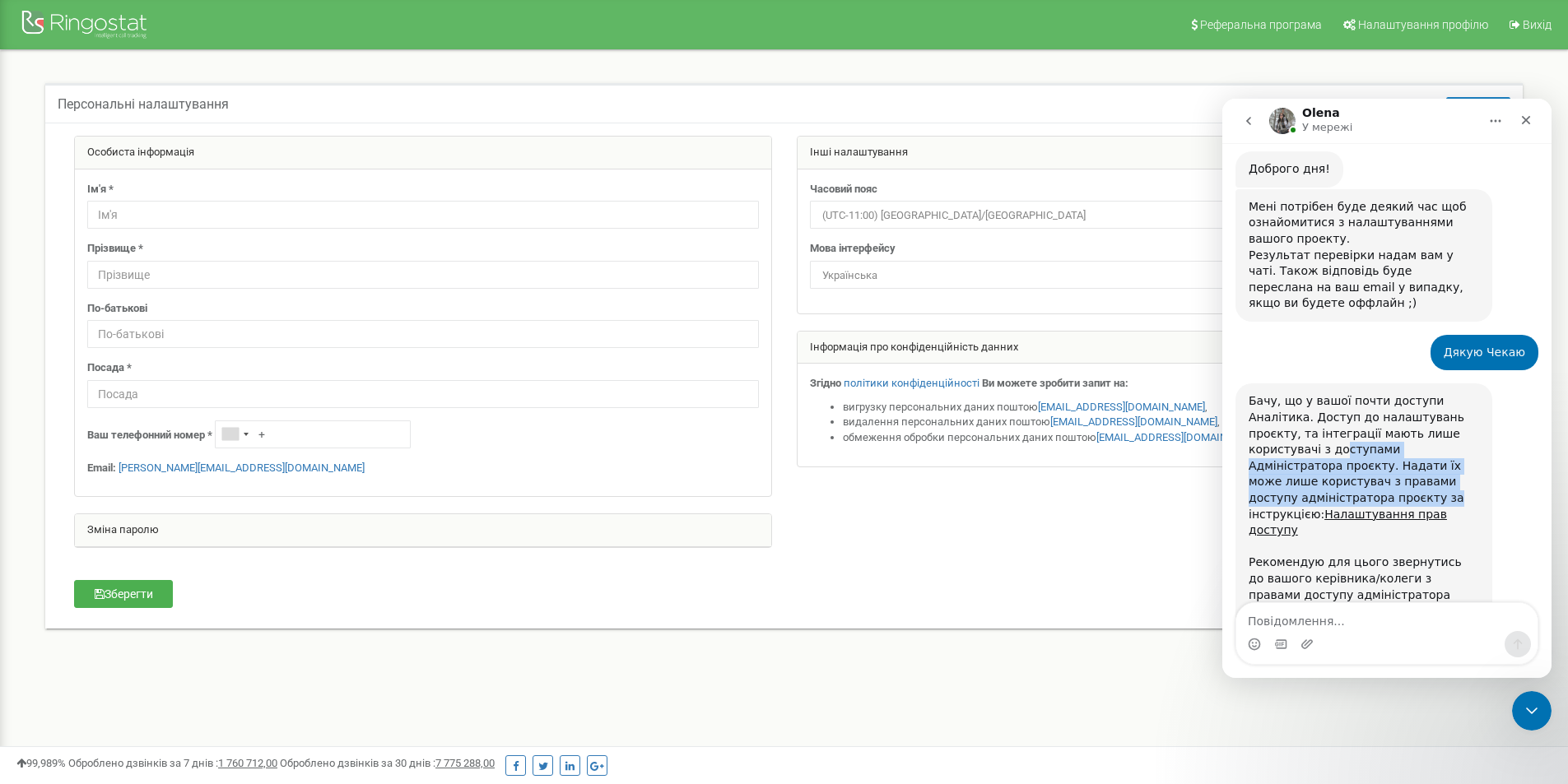
scroll to position [502, 0]
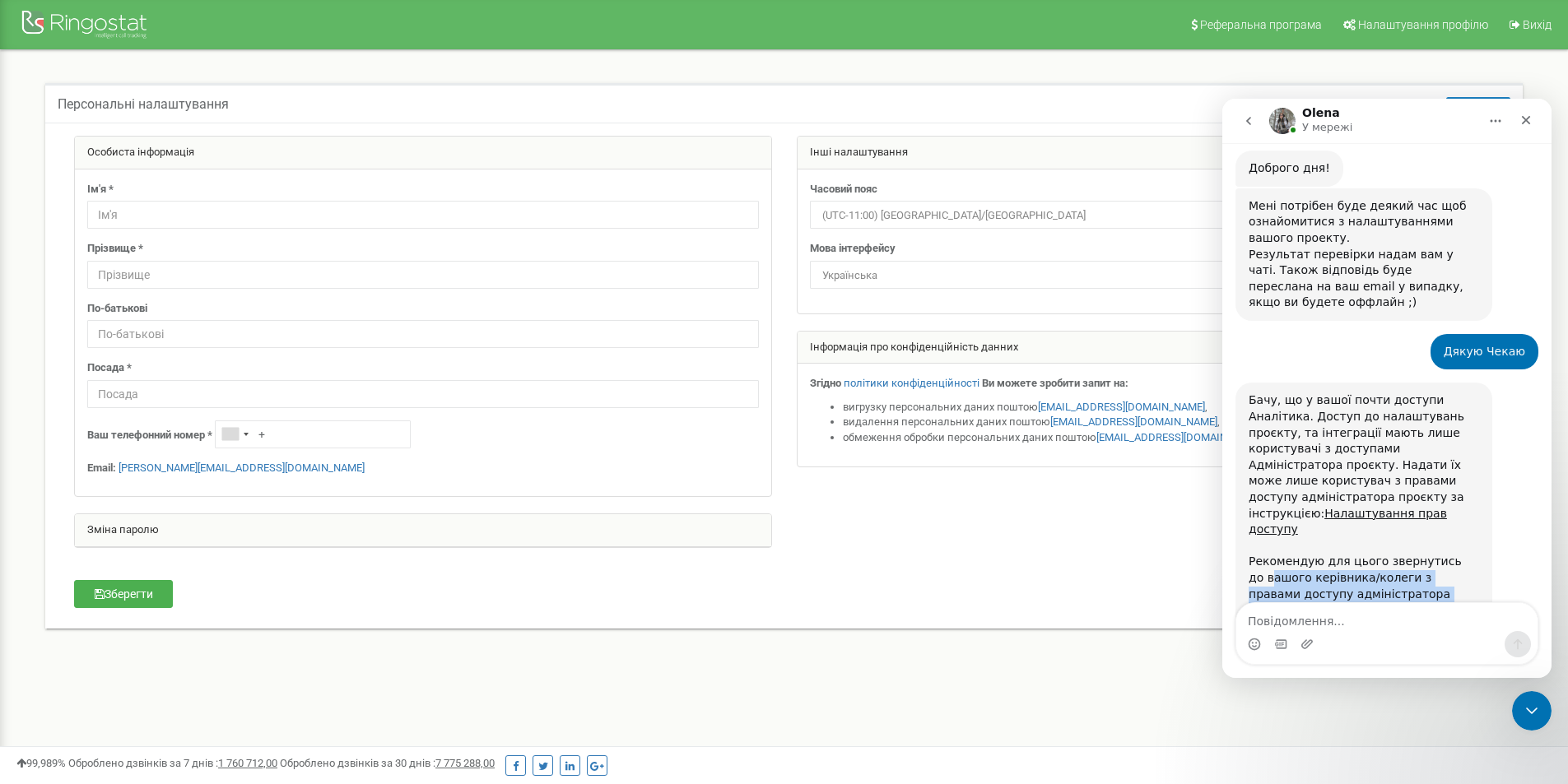
drag, startPoint x: 1256, startPoint y: 484, endPoint x: 1419, endPoint y: 494, distance: 163.3
click at [1419, 497] on div "Бачу, що у вашої почти доступи Аналітика. Доступ до налаштувань проєкту, та інт…" at bounding box center [1364, 505] width 230 height 225
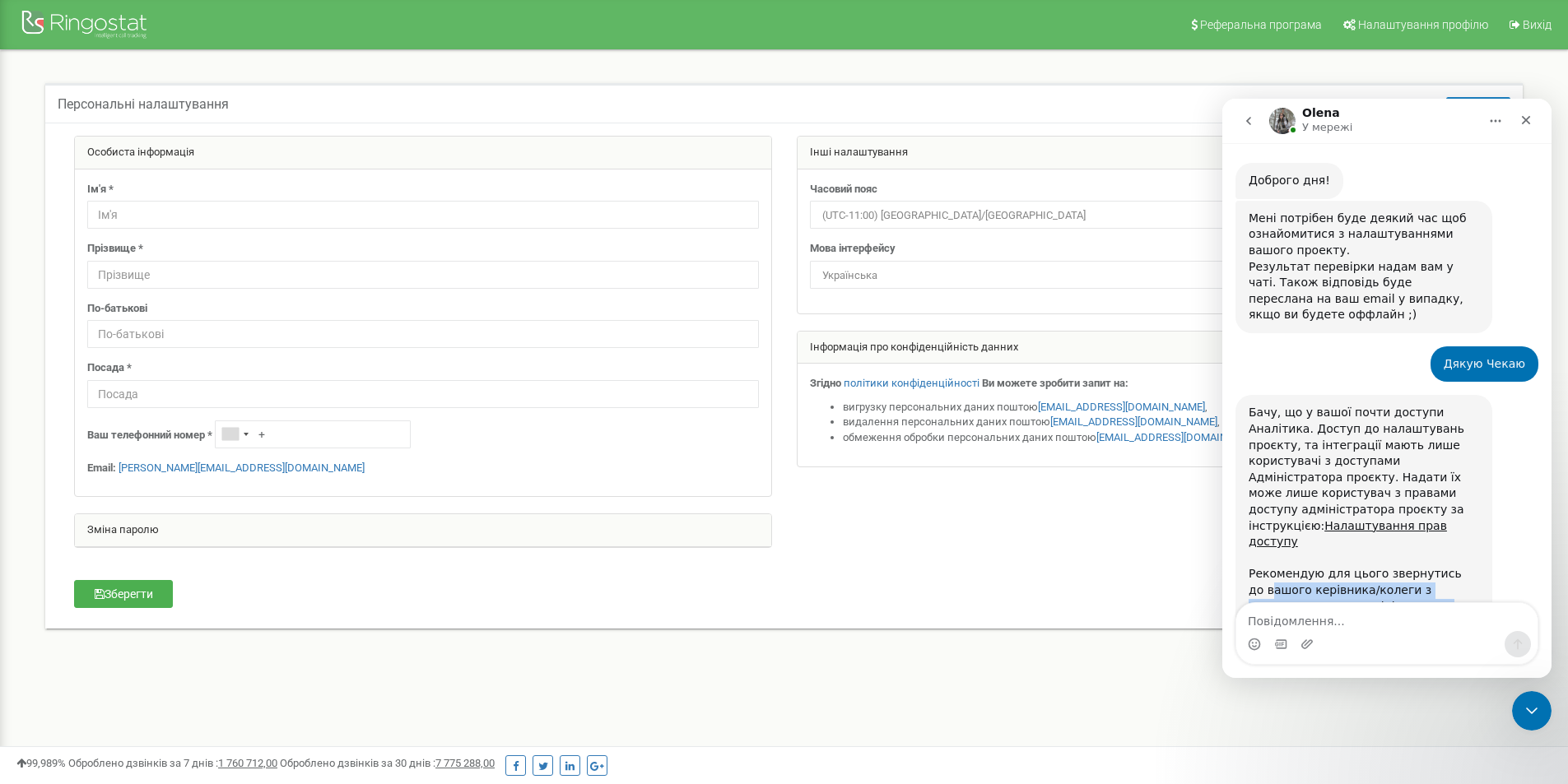
scroll to position [485, 0]
click at [1332, 409] on div "Бачу, що у вашої почти доступи Аналітика. Доступ до налаштувань проєкту, та інт…" at bounding box center [1364, 521] width 230 height 225
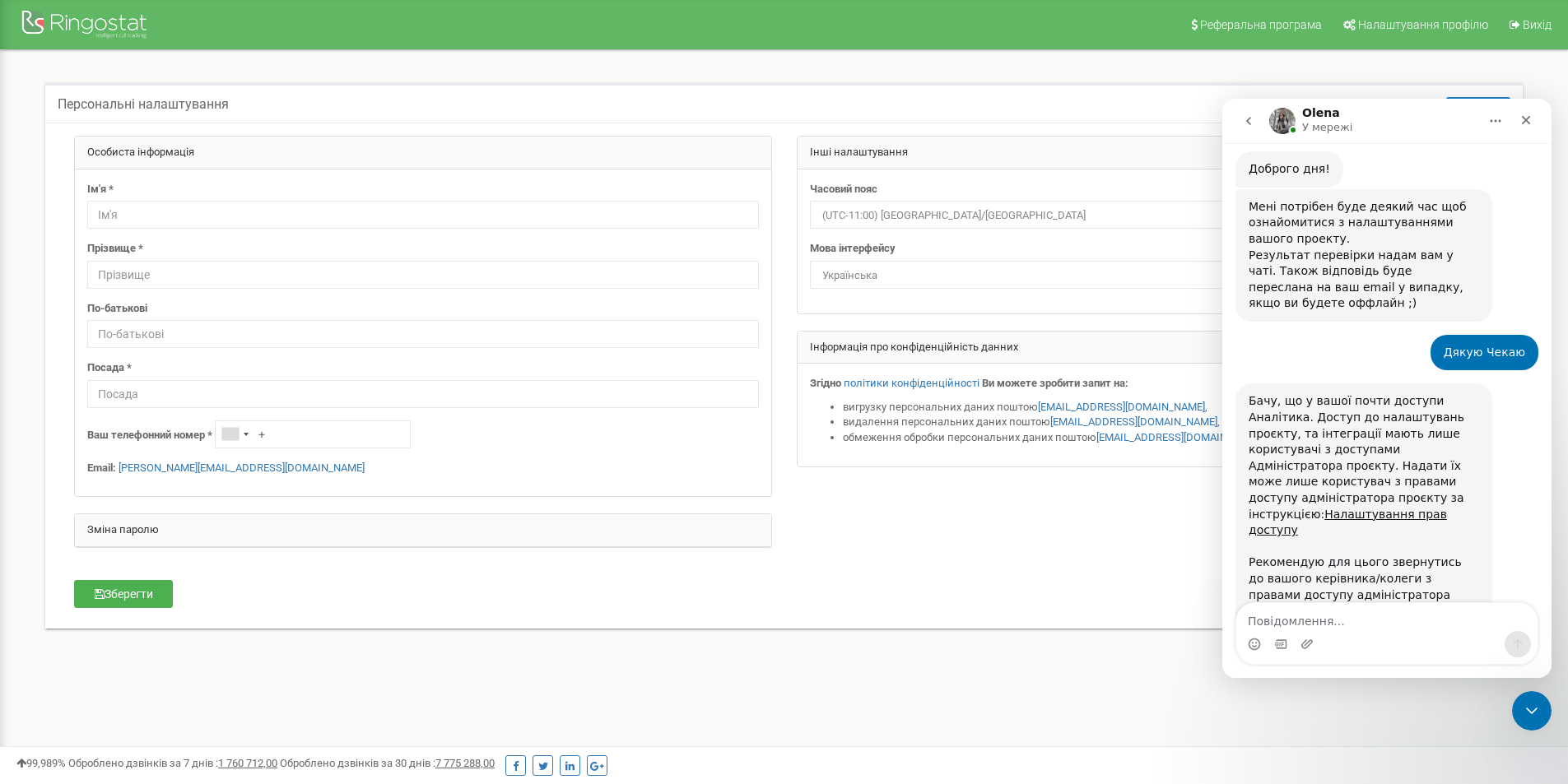
scroll to position [502, 0]
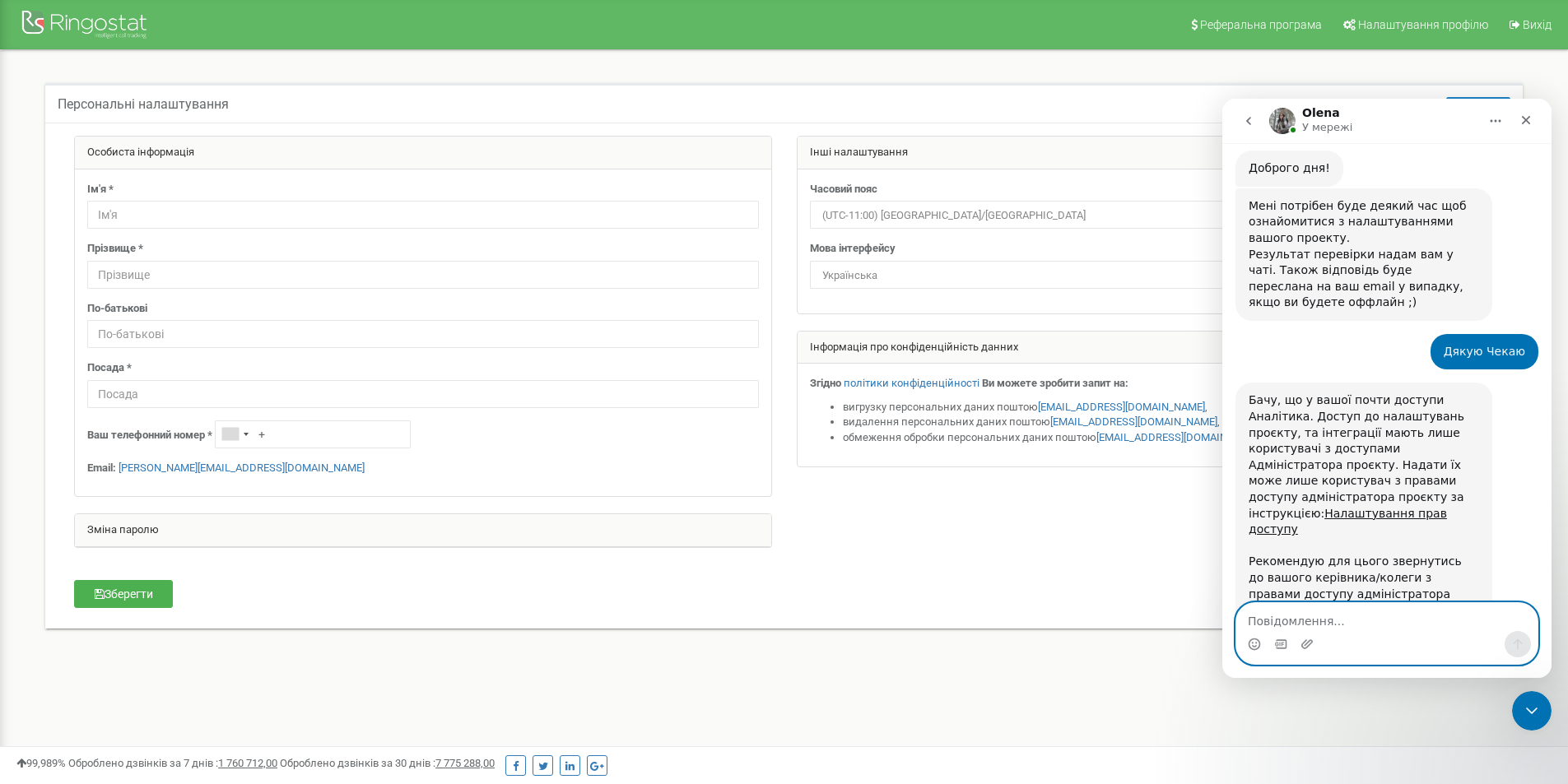
click at [1320, 624] on textarea "Повідомлення..." at bounding box center [1387, 617] width 301 height 28
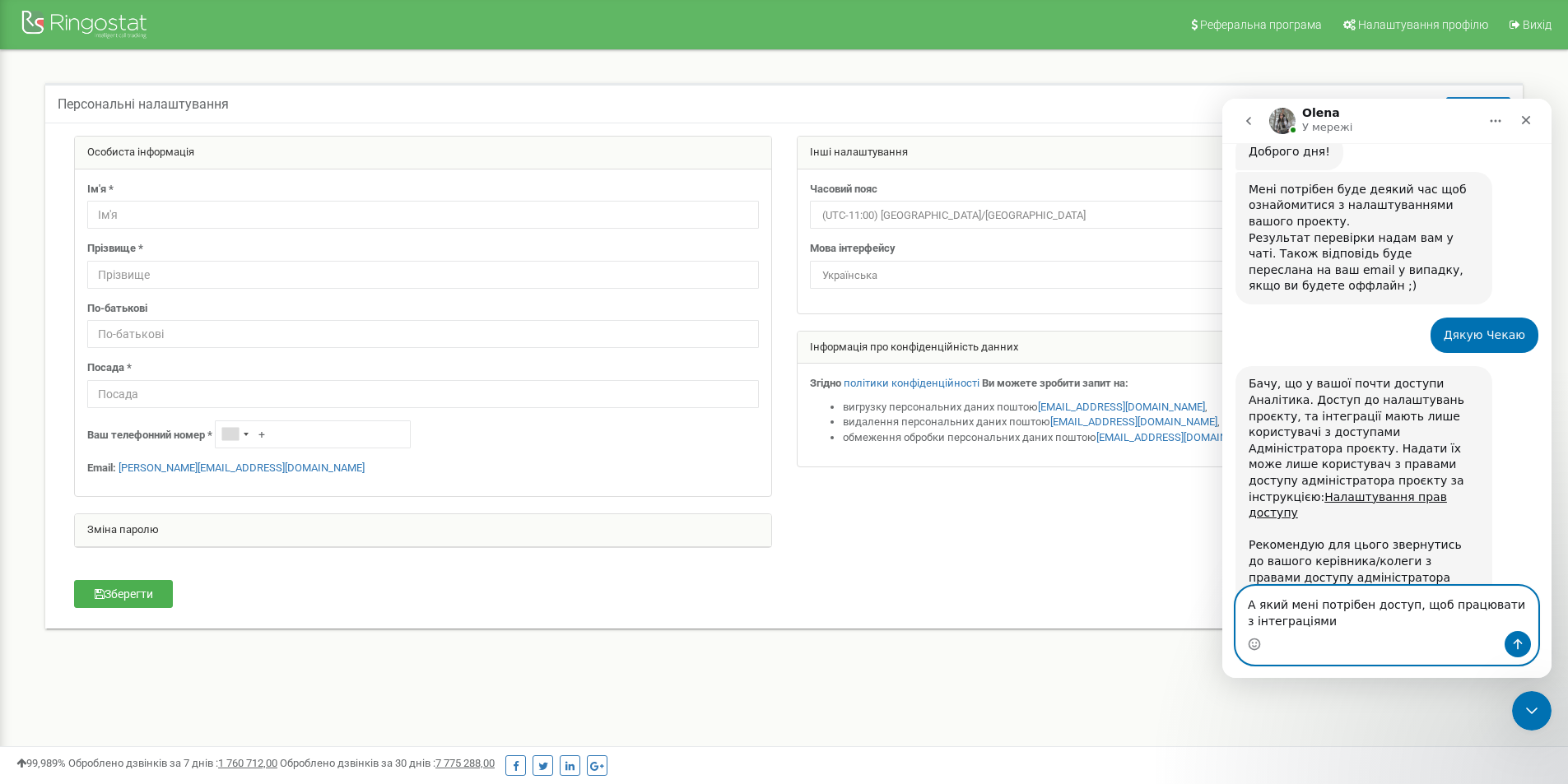
type textarea "А який мені потрібен доступ, щоб працювати з інтеграціями?"
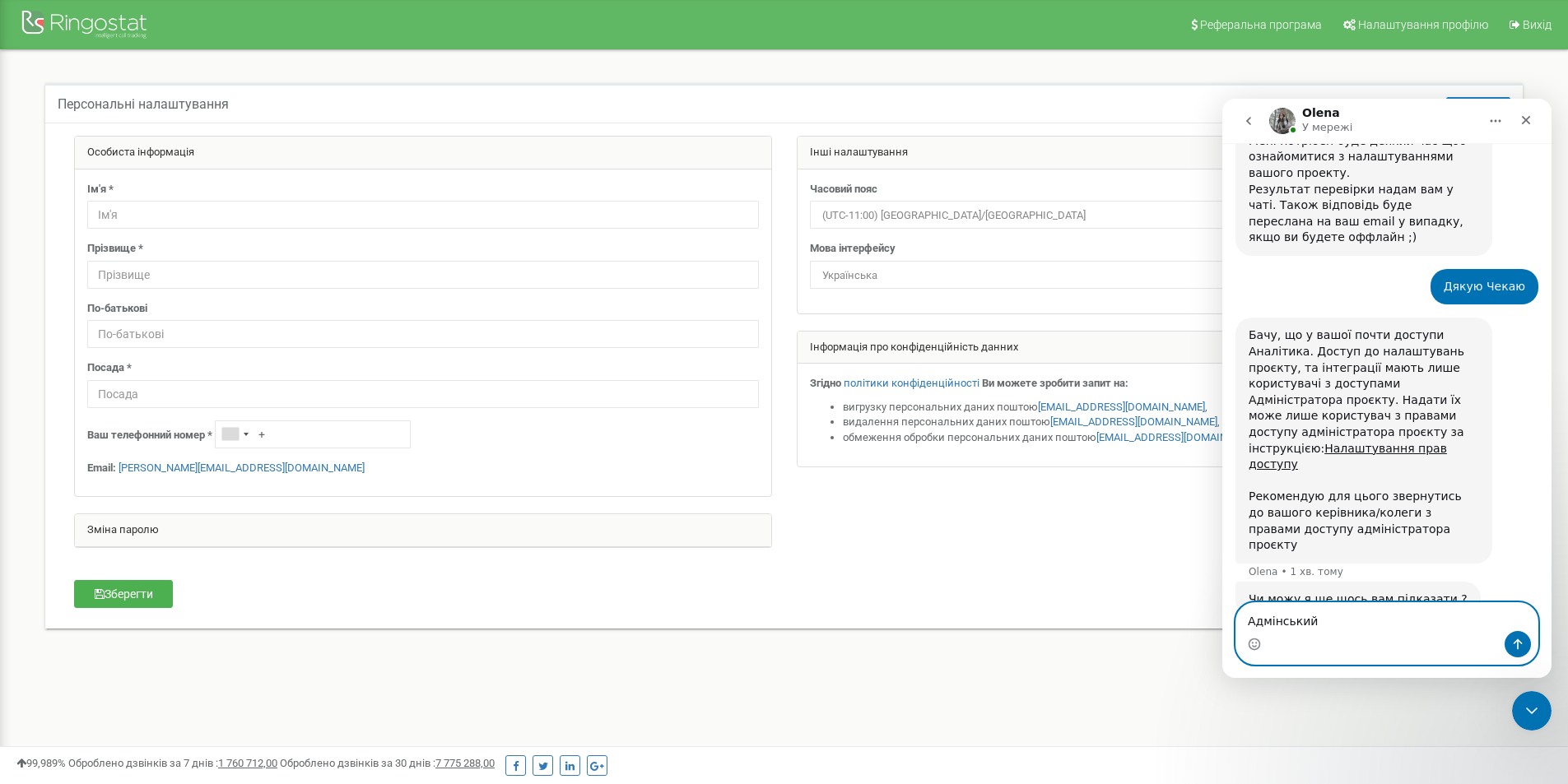
type textarea "Адмінський?"
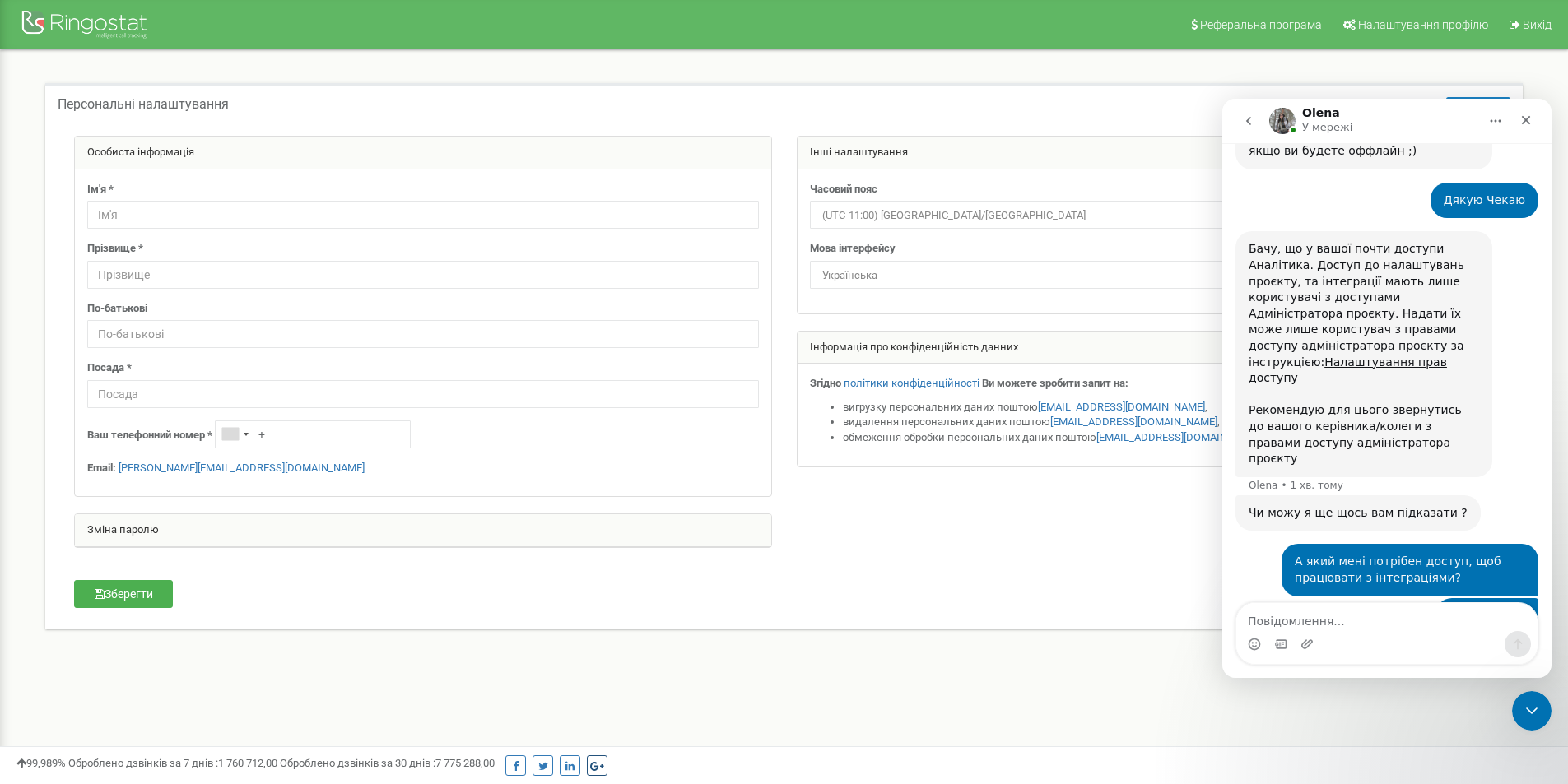
scroll to position [653, 0]
type textarea "L"
type textarea "Дякую"
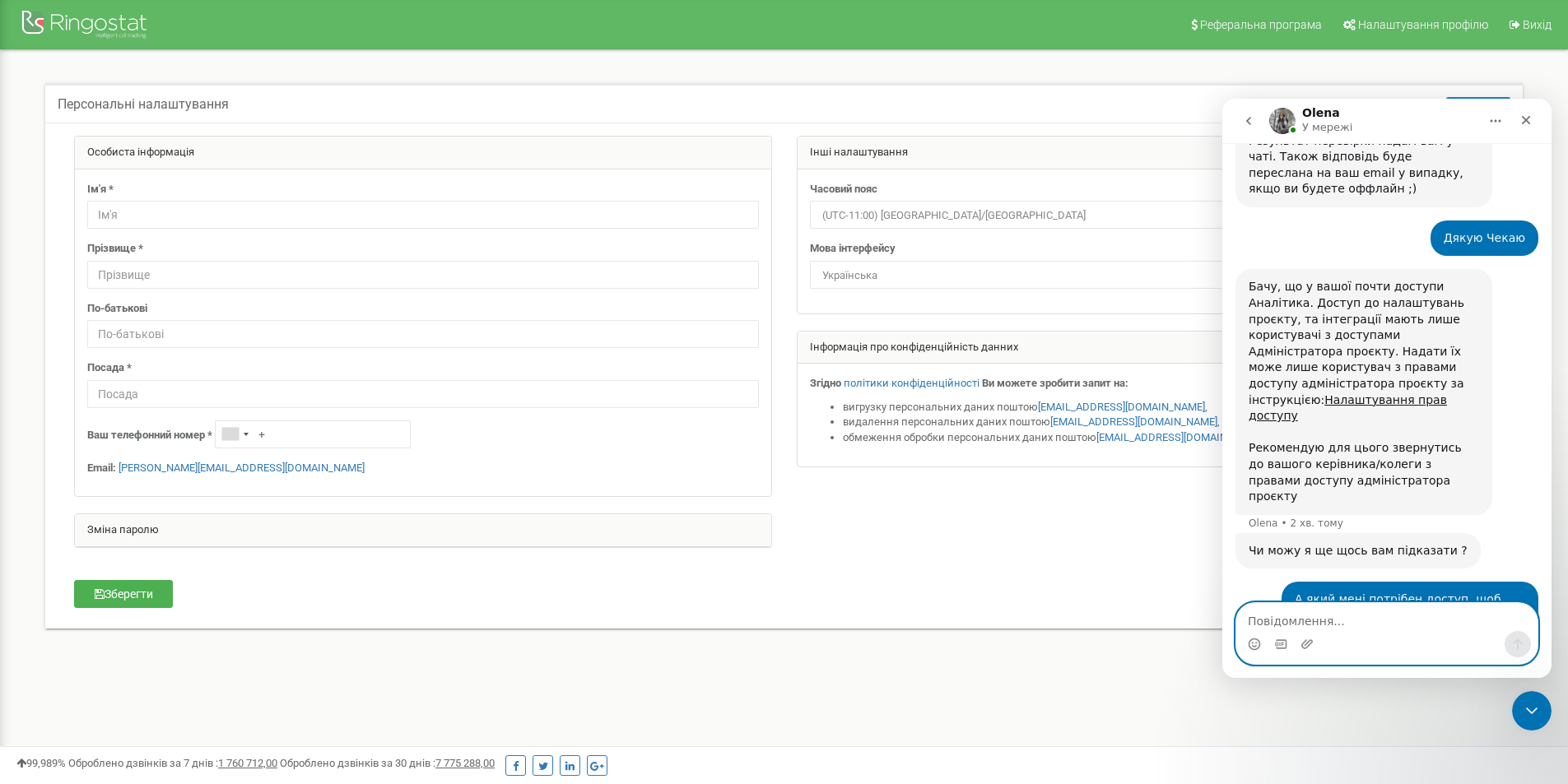
scroll to position [538, 0]
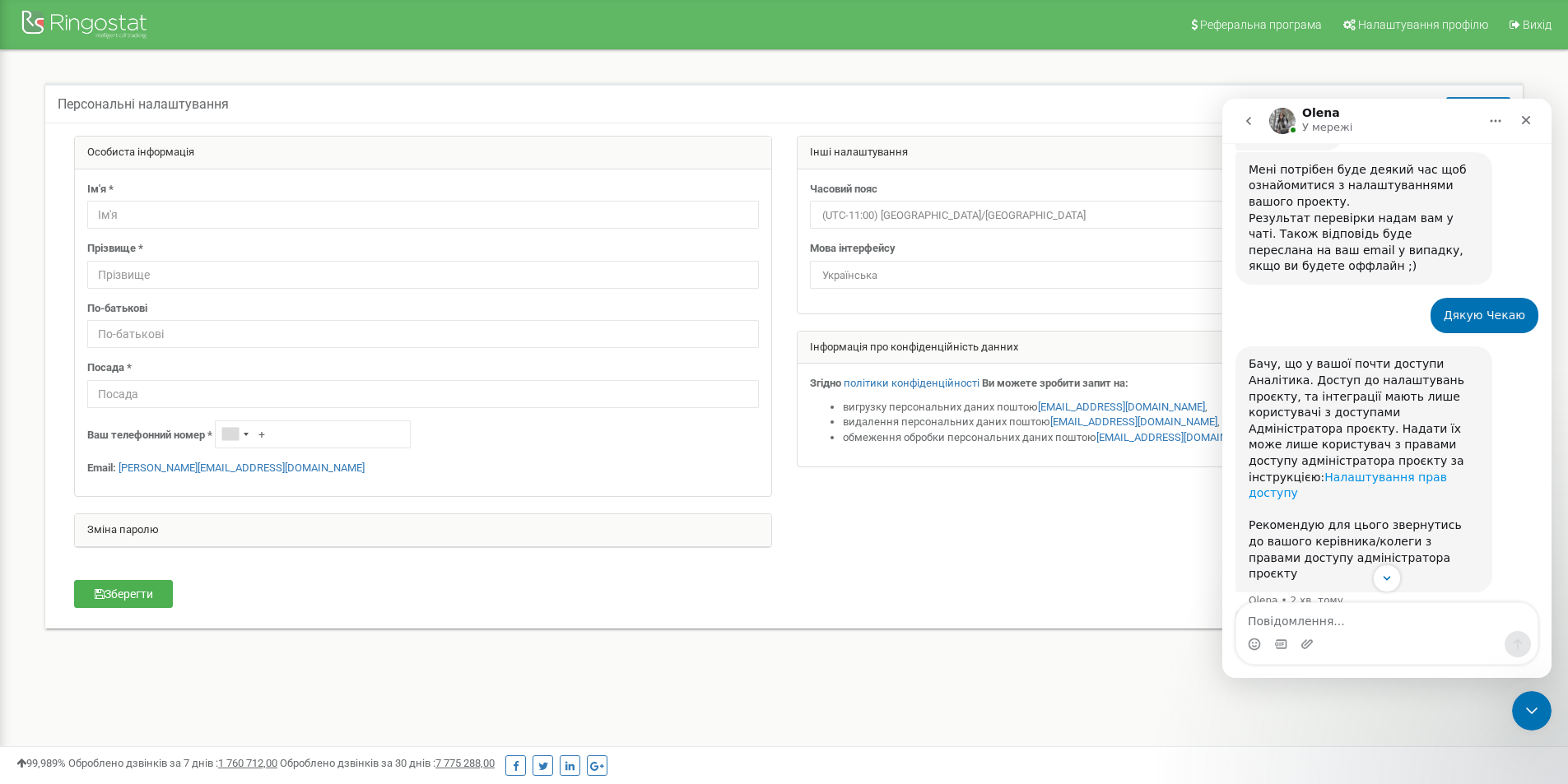
click at [1379, 471] on link "Налаштування прав доступу" at bounding box center [1348, 485] width 198 height 30
